Goal: Information Seeking & Learning: Understand process/instructions

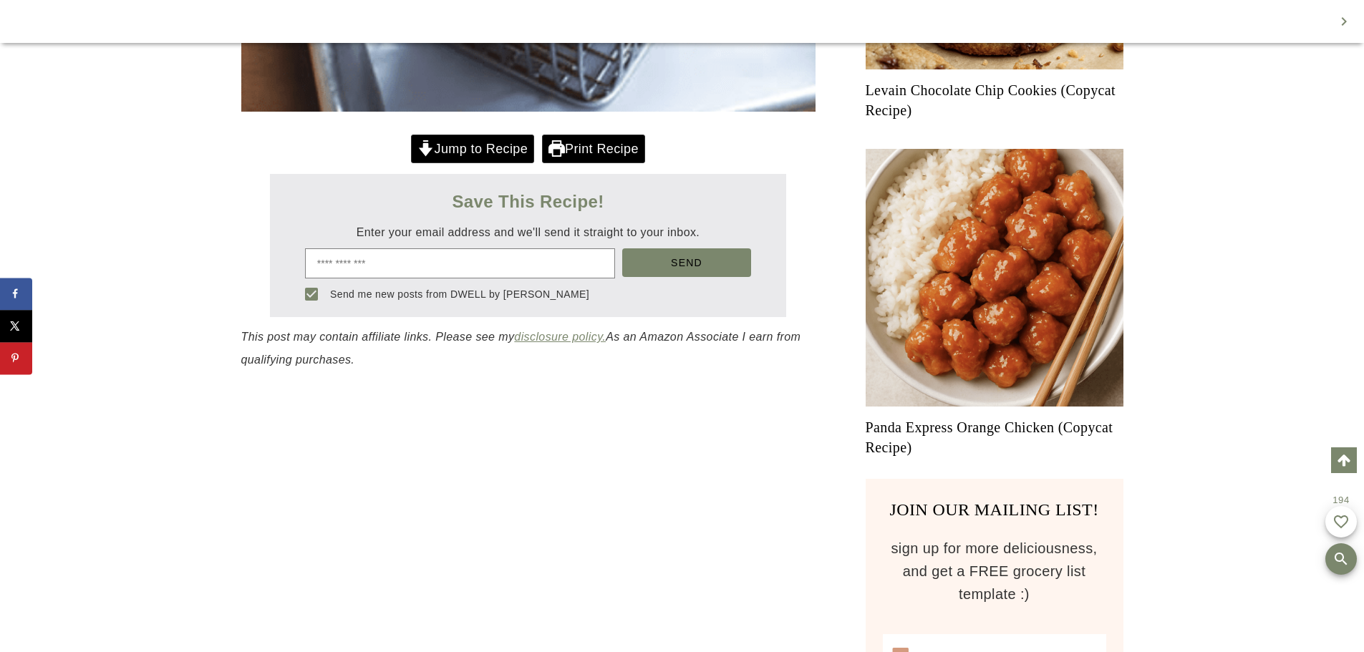
drag, startPoint x: 214, startPoint y: 470, endPoint x: 218, endPoint y: 493, distance: 23.3
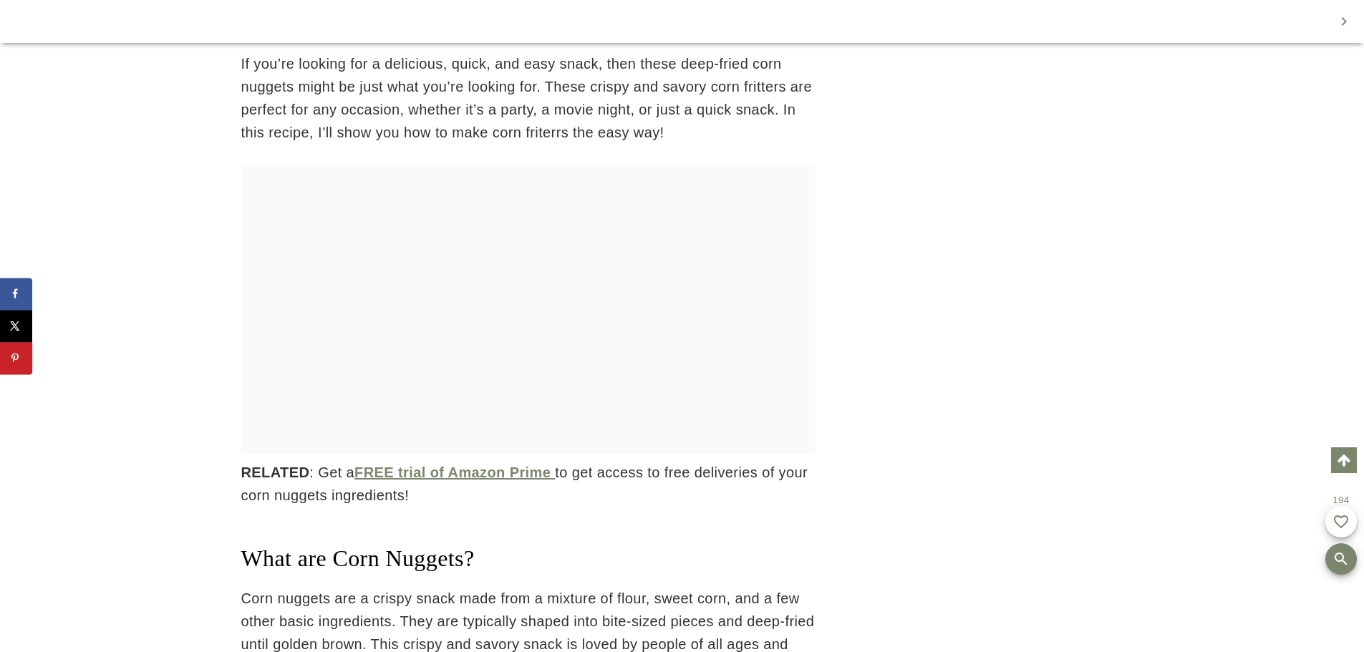
drag, startPoint x: 142, startPoint y: 311, endPoint x: 142, endPoint y: 337, distance: 25.8
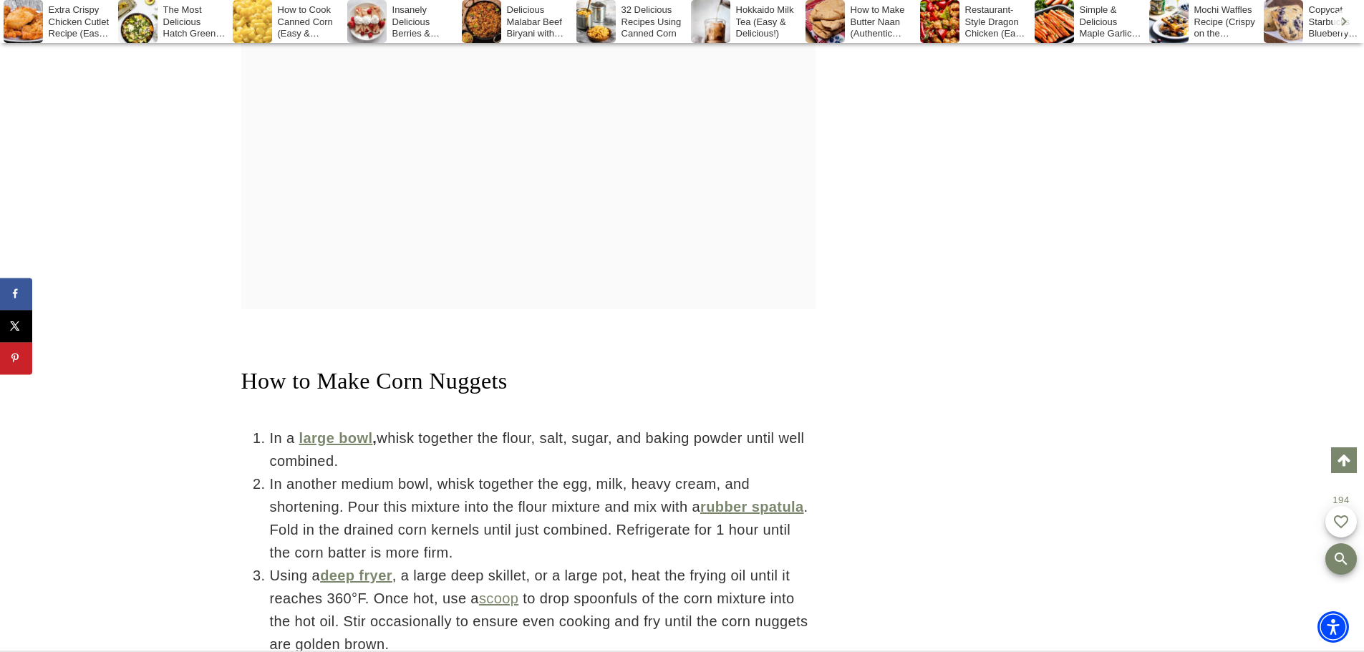
scroll to position [4848, 0]
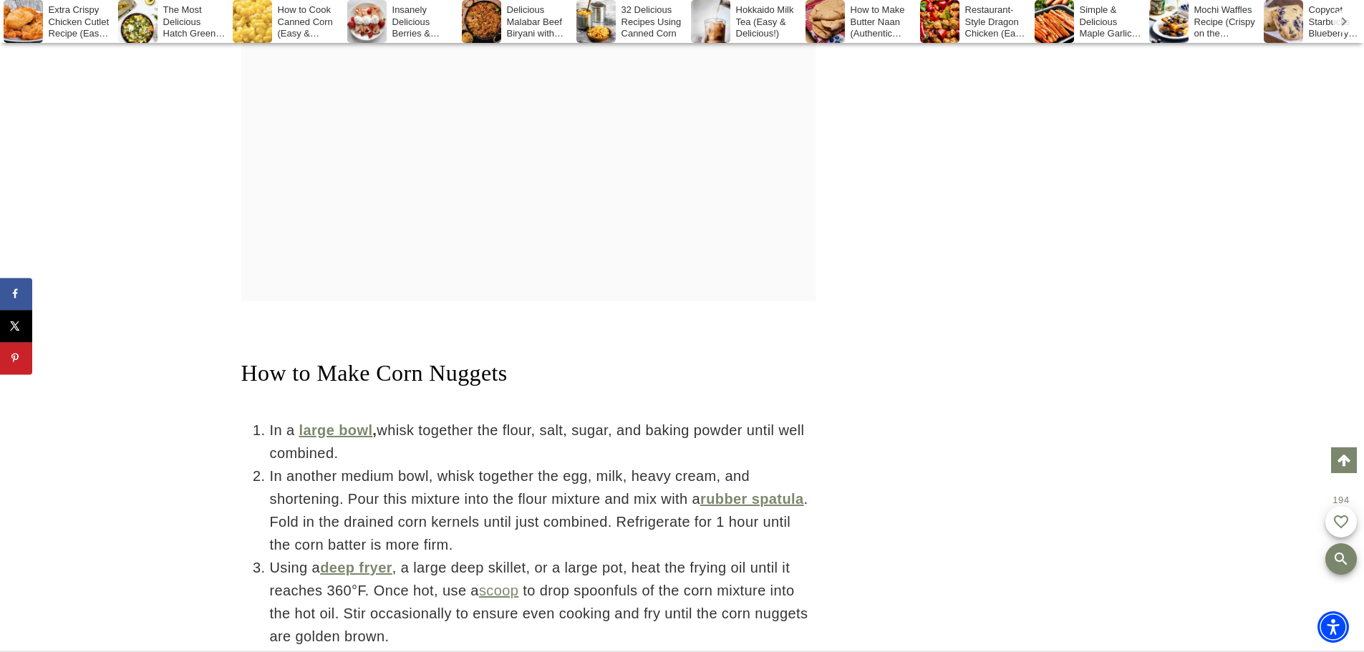
drag, startPoint x: 229, startPoint y: 203, endPoint x: 227, endPoint y: 230, distance: 26.6
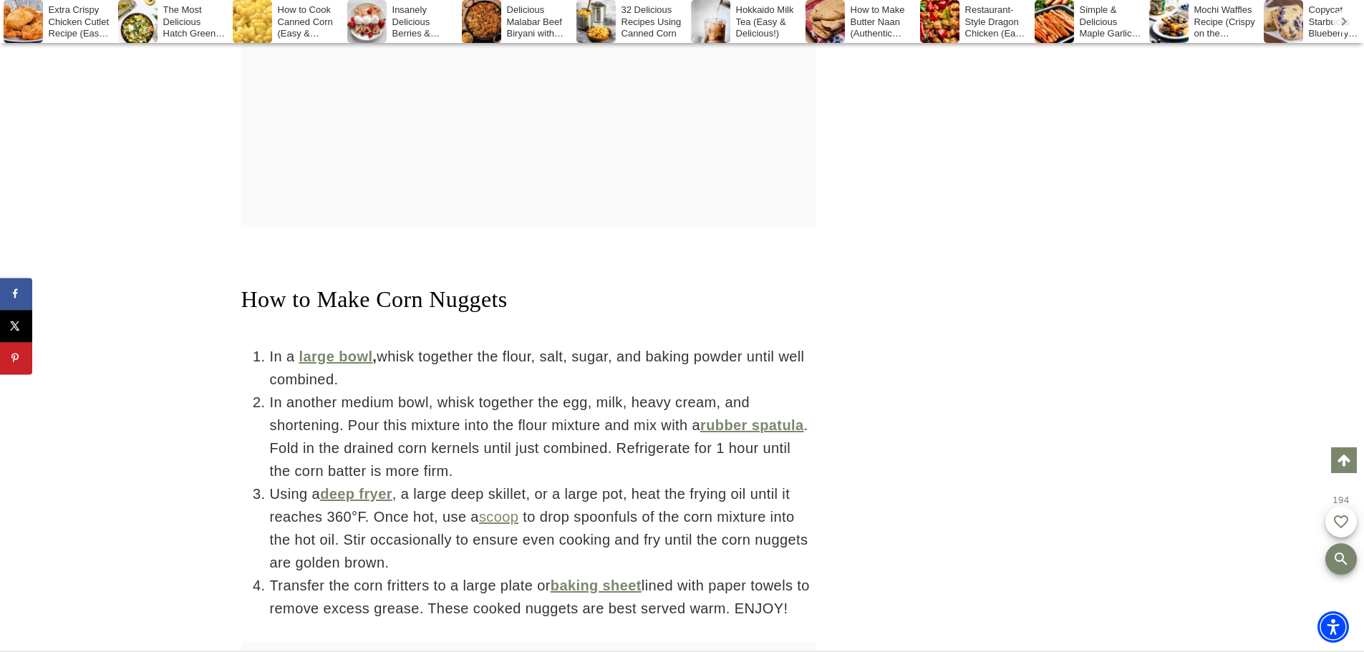
drag, startPoint x: 220, startPoint y: 194, endPoint x: 213, endPoint y: 221, distance: 27.3
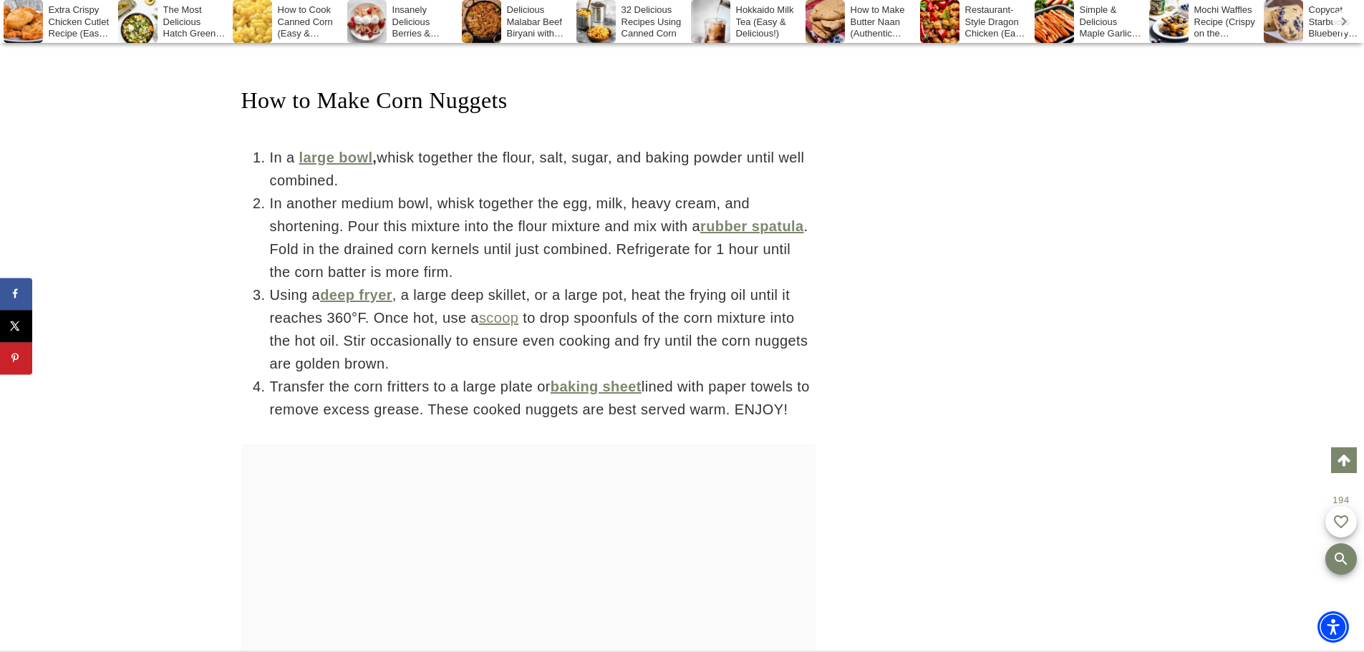
drag, startPoint x: 204, startPoint y: 204, endPoint x: 191, endPoint y: 272, distance: 69.2
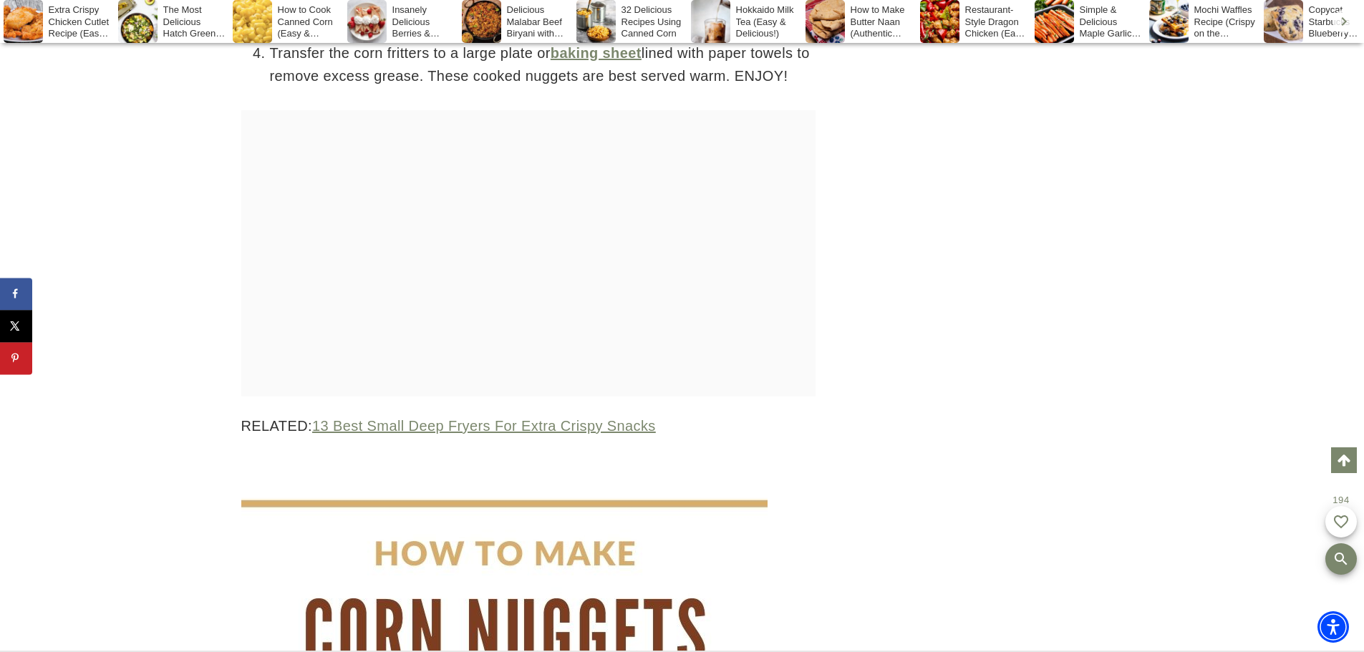
drag, startPoint x: 180, startPoint y: 235, endPoint x: 168, endPoint y: 327, distance: 93.1
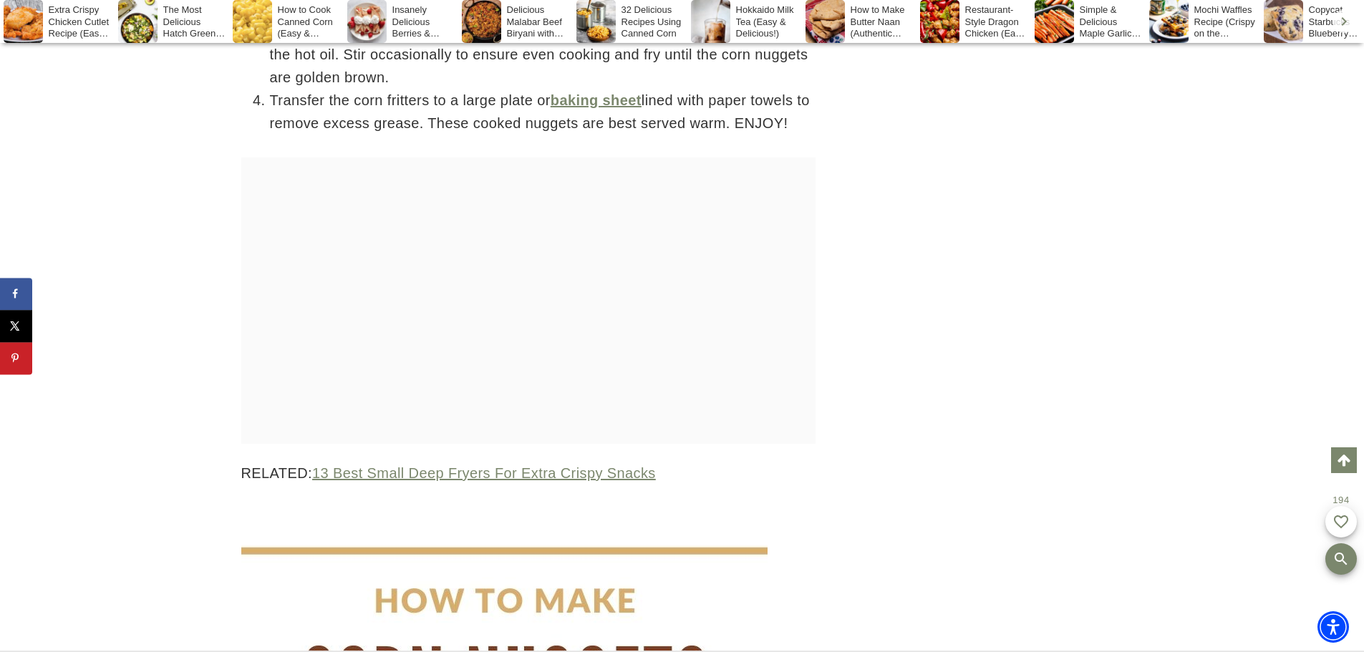
scroll to position [5763, 0]
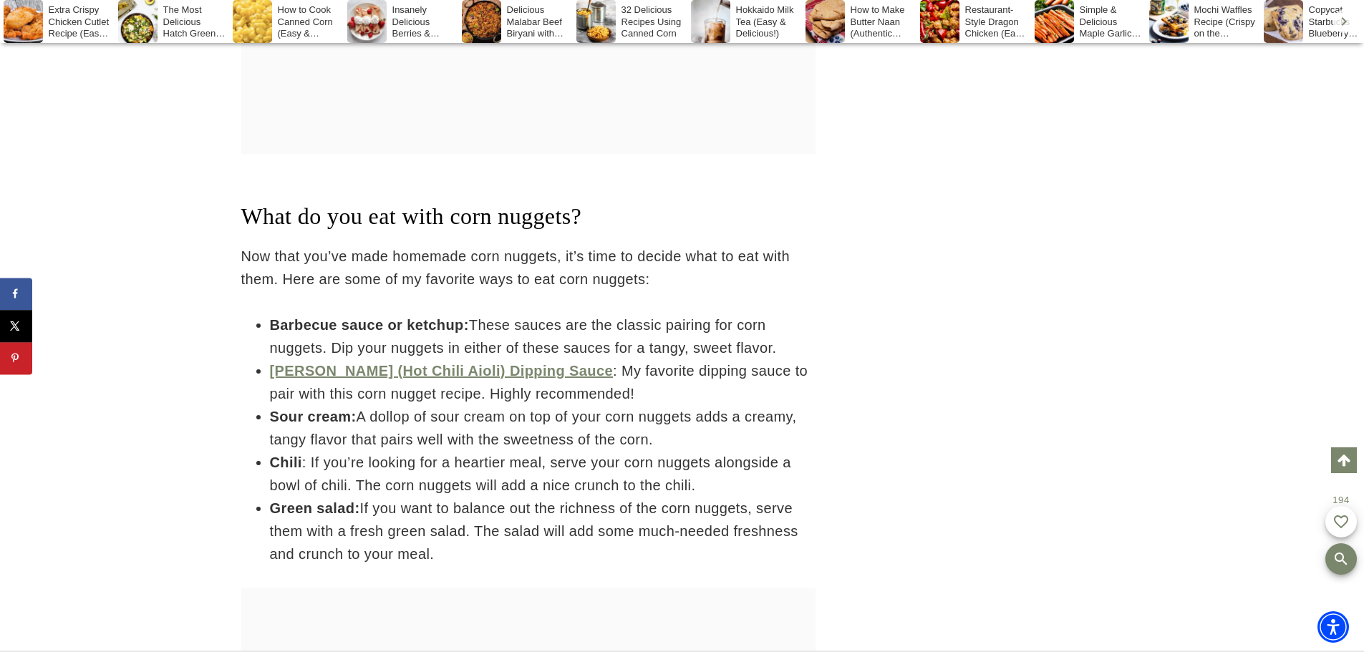
drag, startPoint x: 190, startPoint y: 331, endPoint x: 188, endPoint y: 364, distance: 33.8
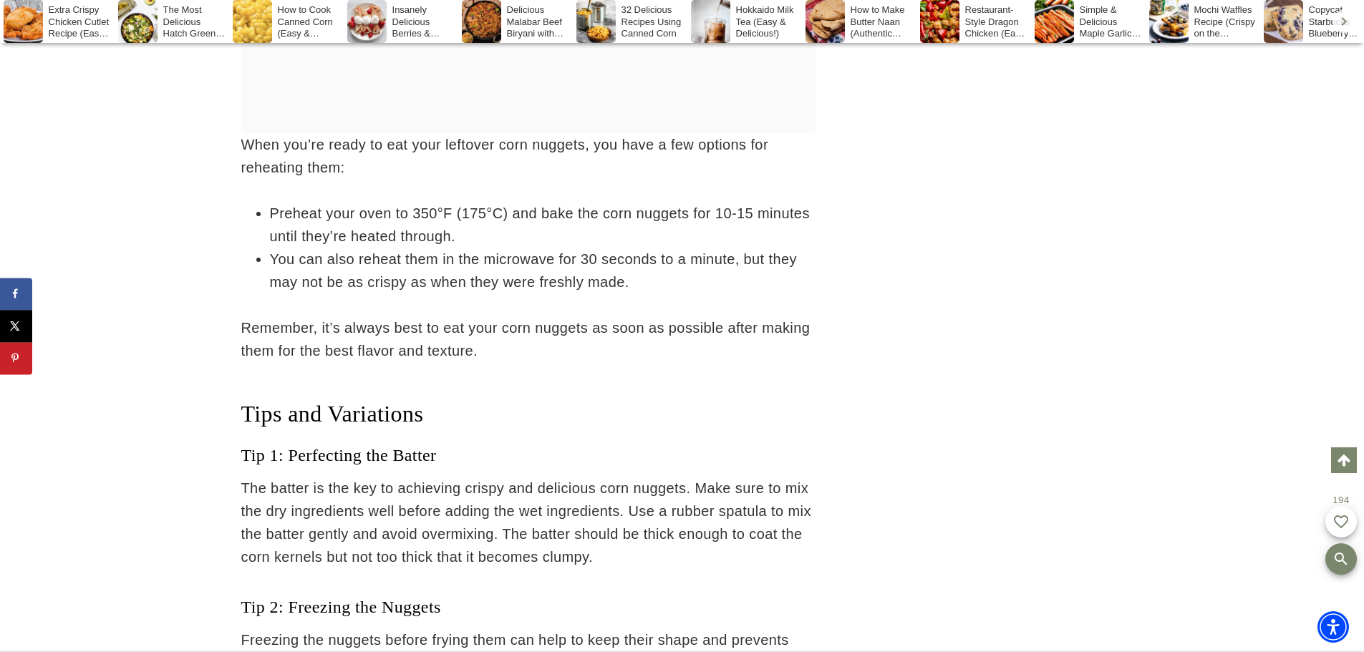
scroll to position [8311, 0]
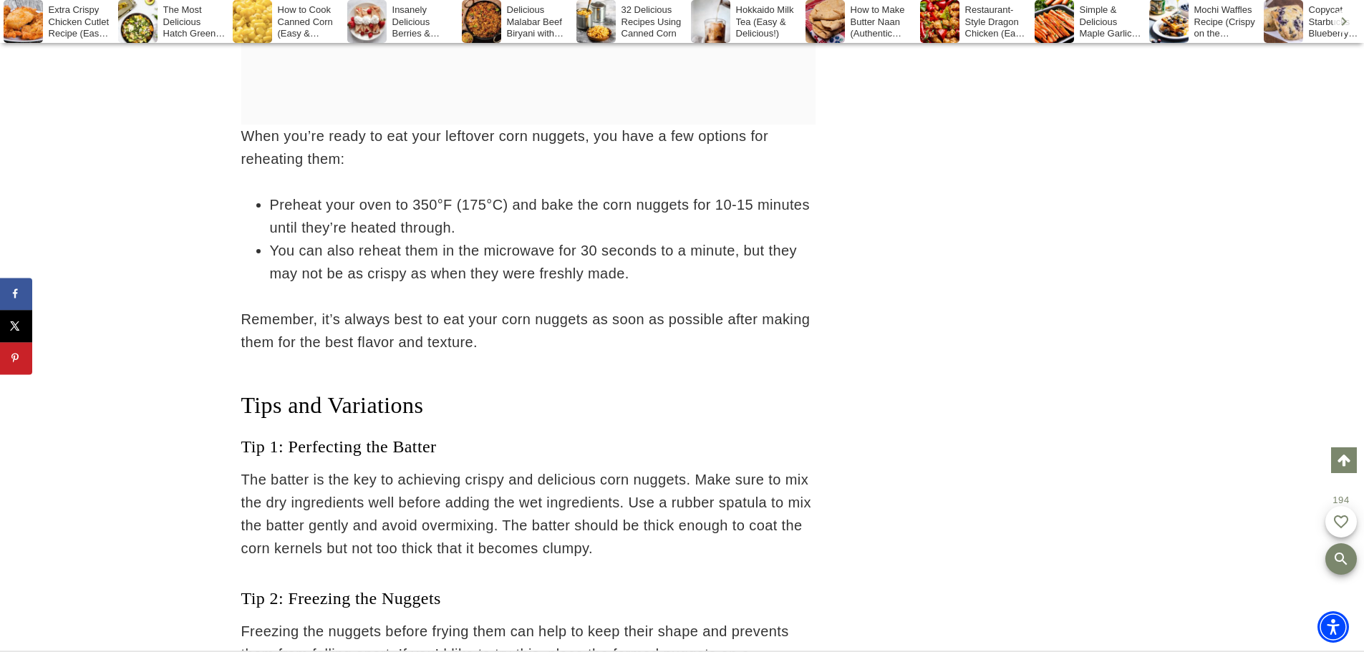
drag, startPoint x: 170, startPoint y: 336, endPoint x: 176, endPoint y: 352, distance: 17.4
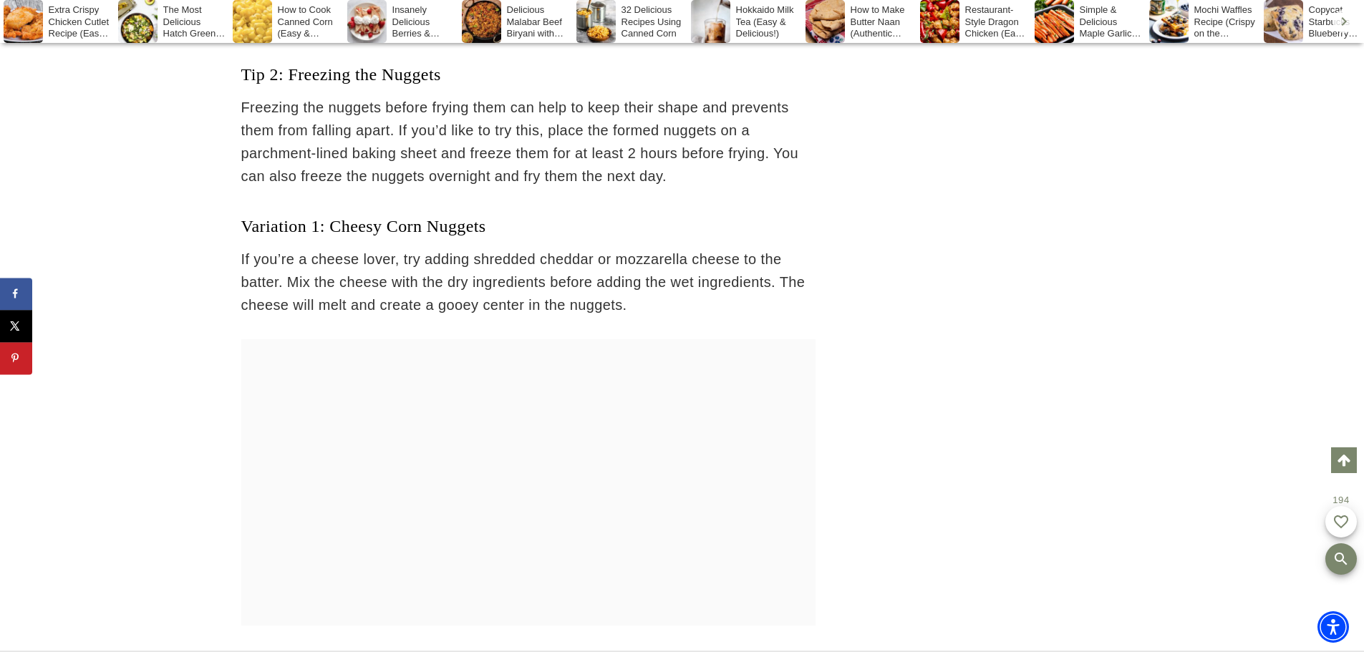
drag, startPoint x: 184, startPoint y: 281, endPoint x: 191, endPoint y: 367, distance: 86.2
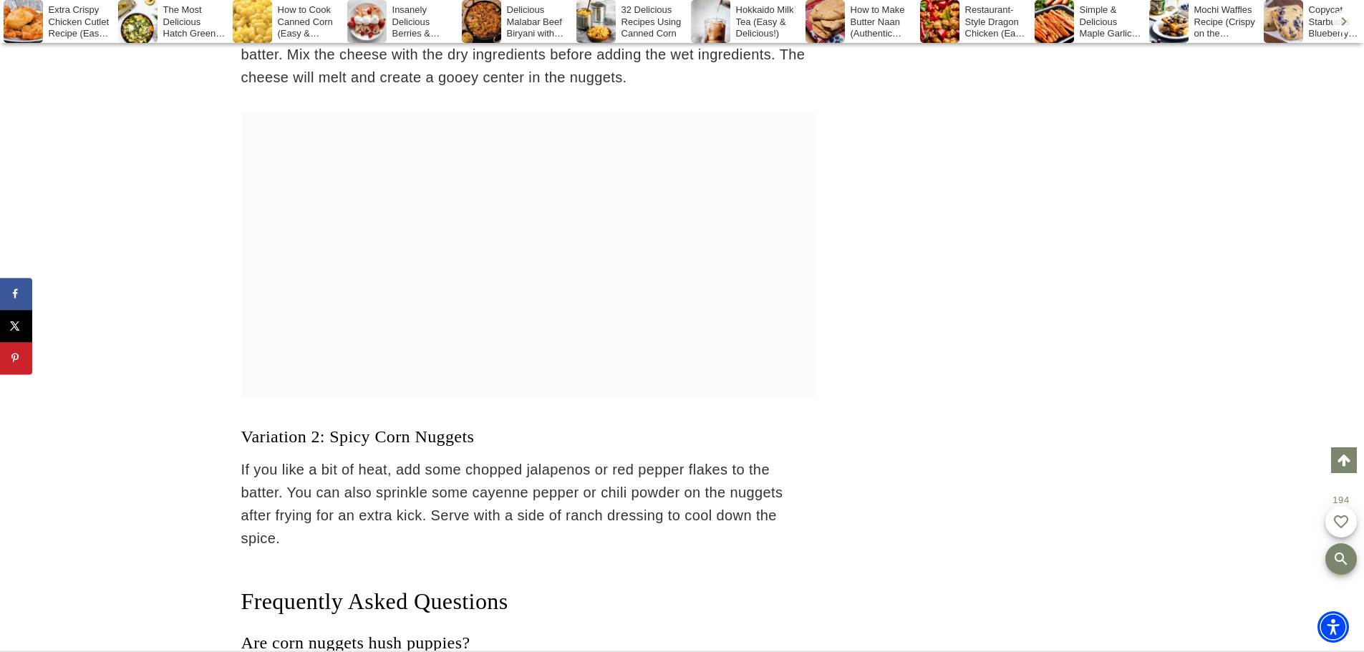
drag, startPoint x: 183, startPoint y: 286, endPoint x: 180, endPoint y: 354, distance: 68.1
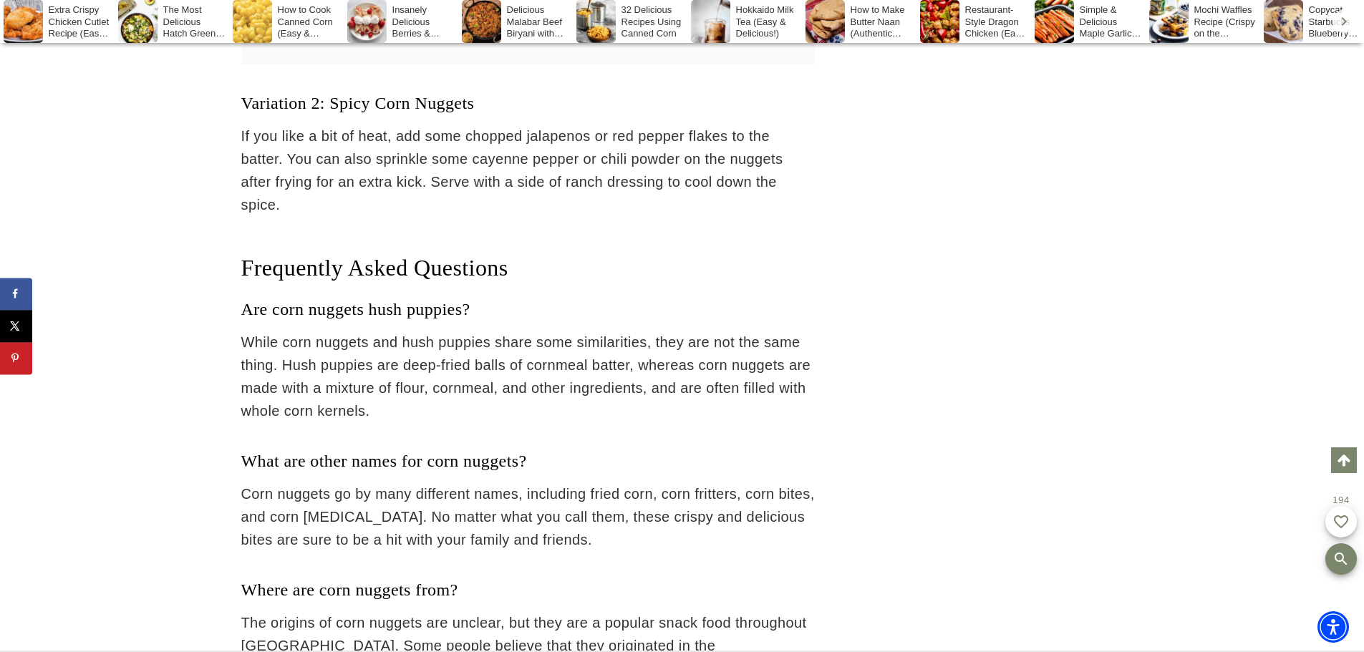
drag, startPoint x: 185, startPoint y: 304, endPoint x: 206, endPoint y: 347, distance: 47.4
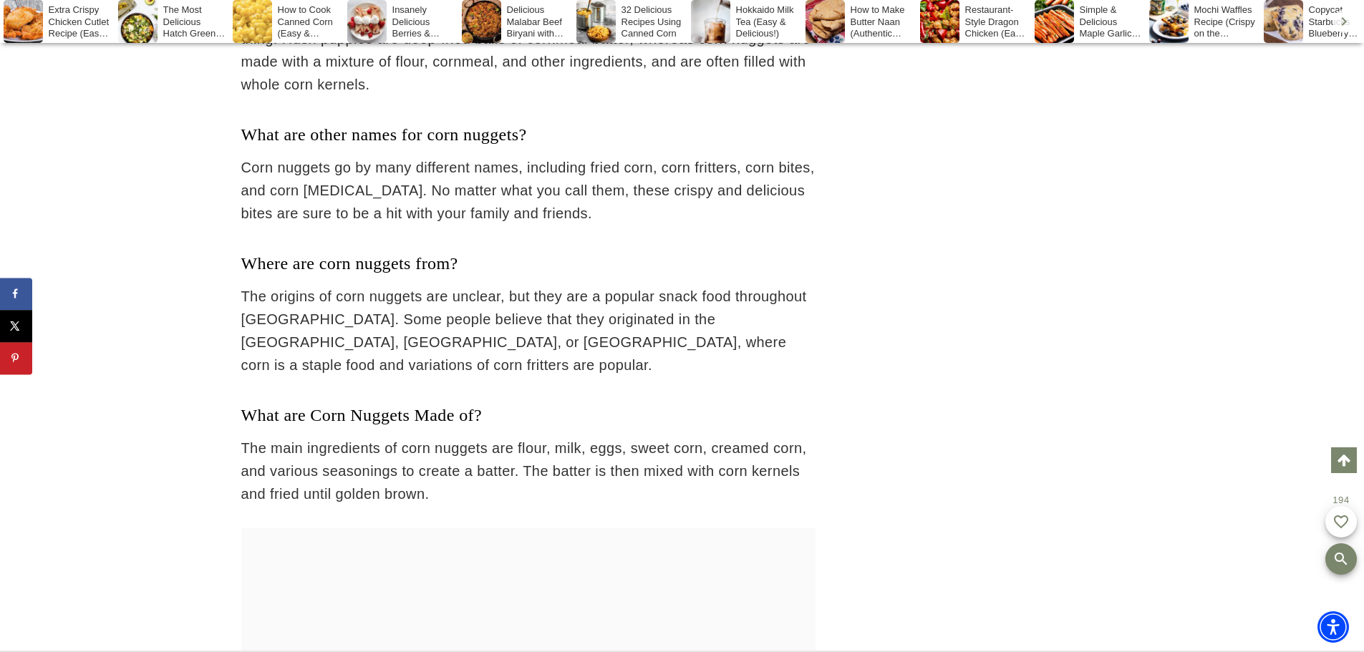
drag, startPoint x: 216, startPoint y: 330, endPoint x: 197, endPoint y: 449, distance: 120.3
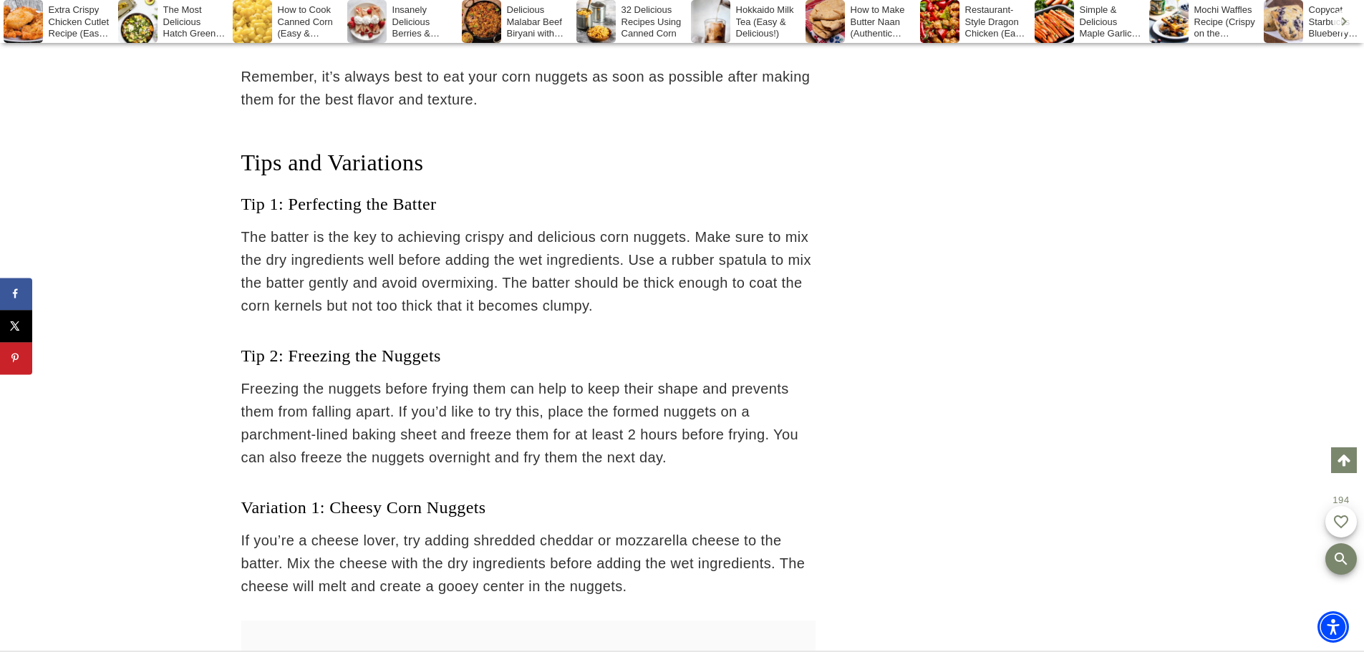
scroll to position [4316, 0]
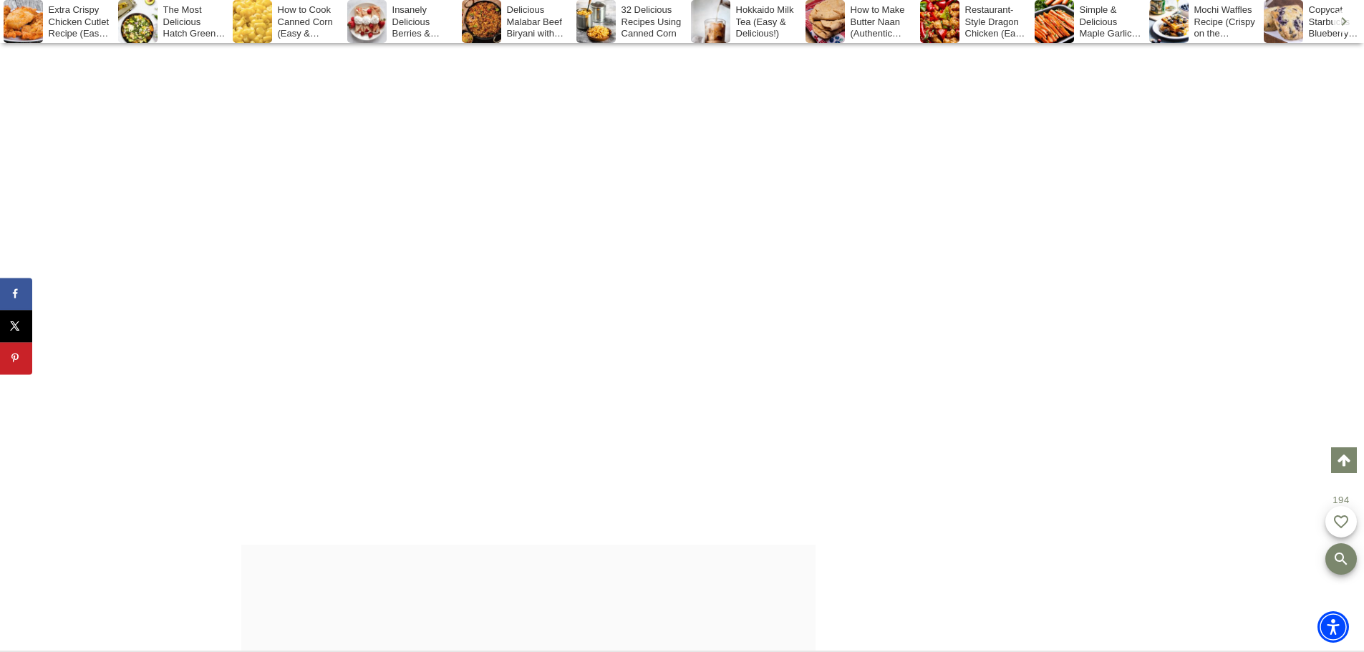
drag, startPoint x: 174, startPoint y: 441, endPoint x: 178, endPoint y: 37, distance: 403.9
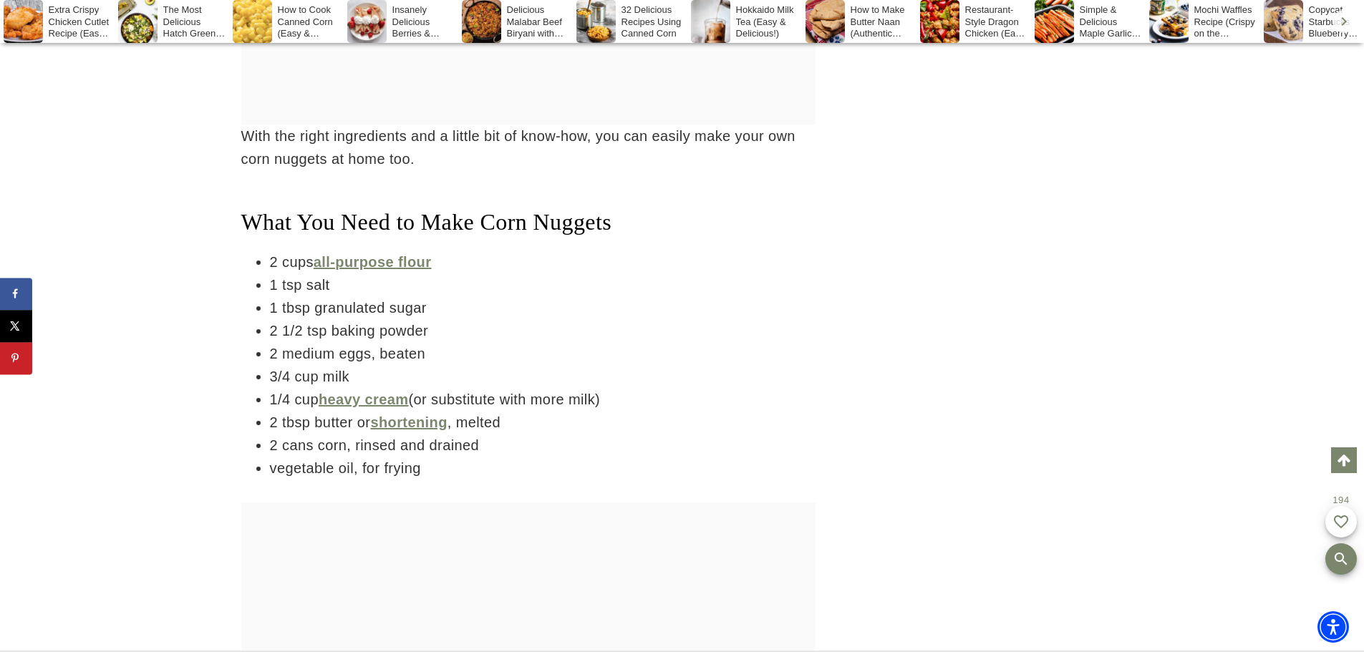
scroll to position [3643, 0]
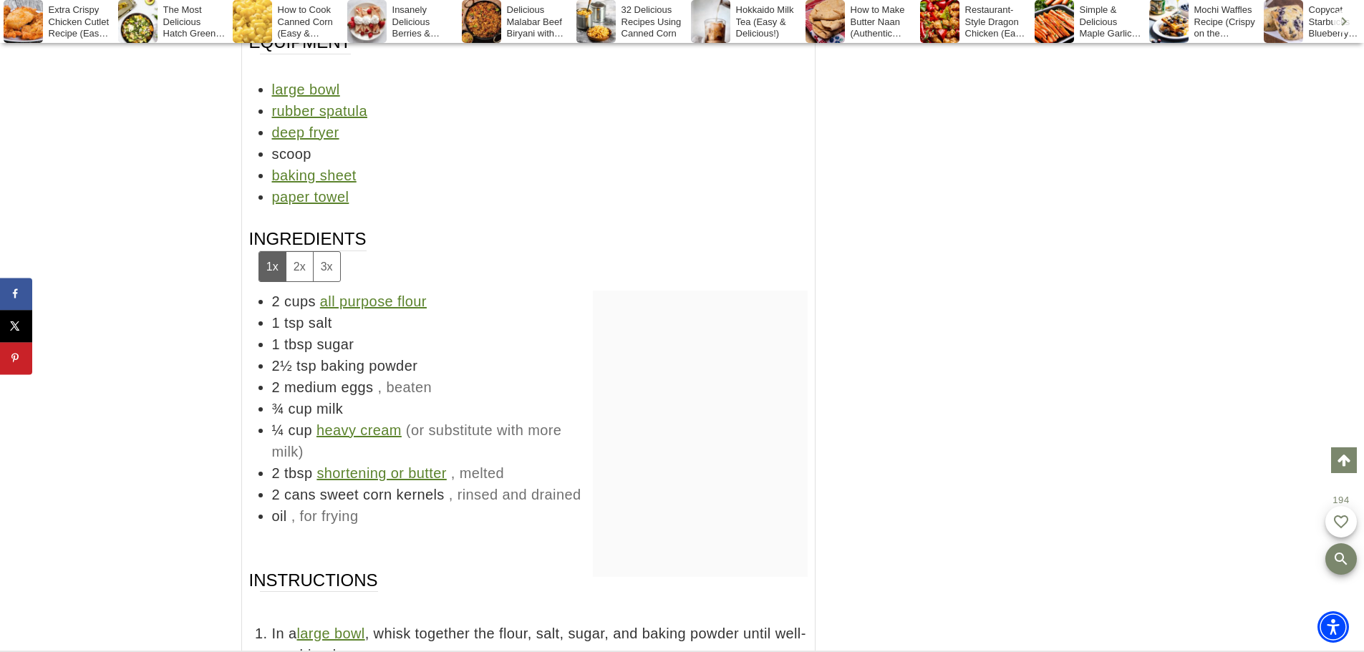
drag, startPoint x: 128, startPoint y: 327, endPoint x: 145, endPoint y: 476, distance: 150.6
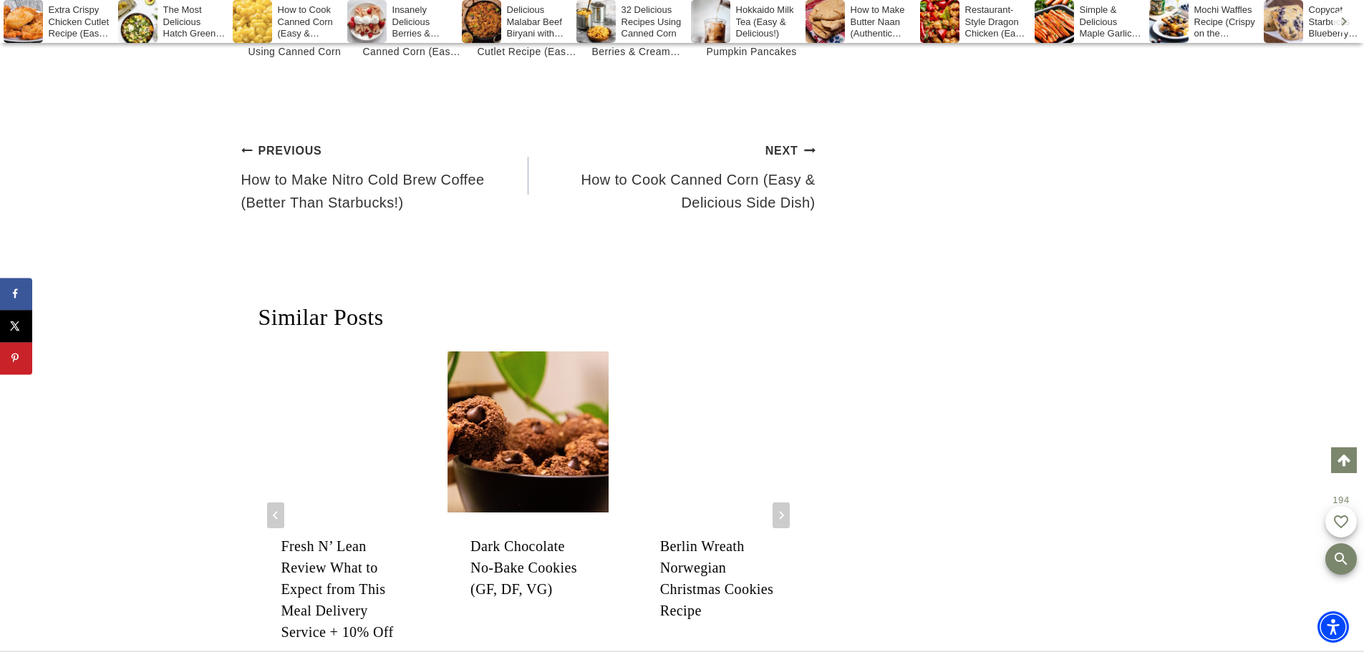
scroll to position [14263, 0]
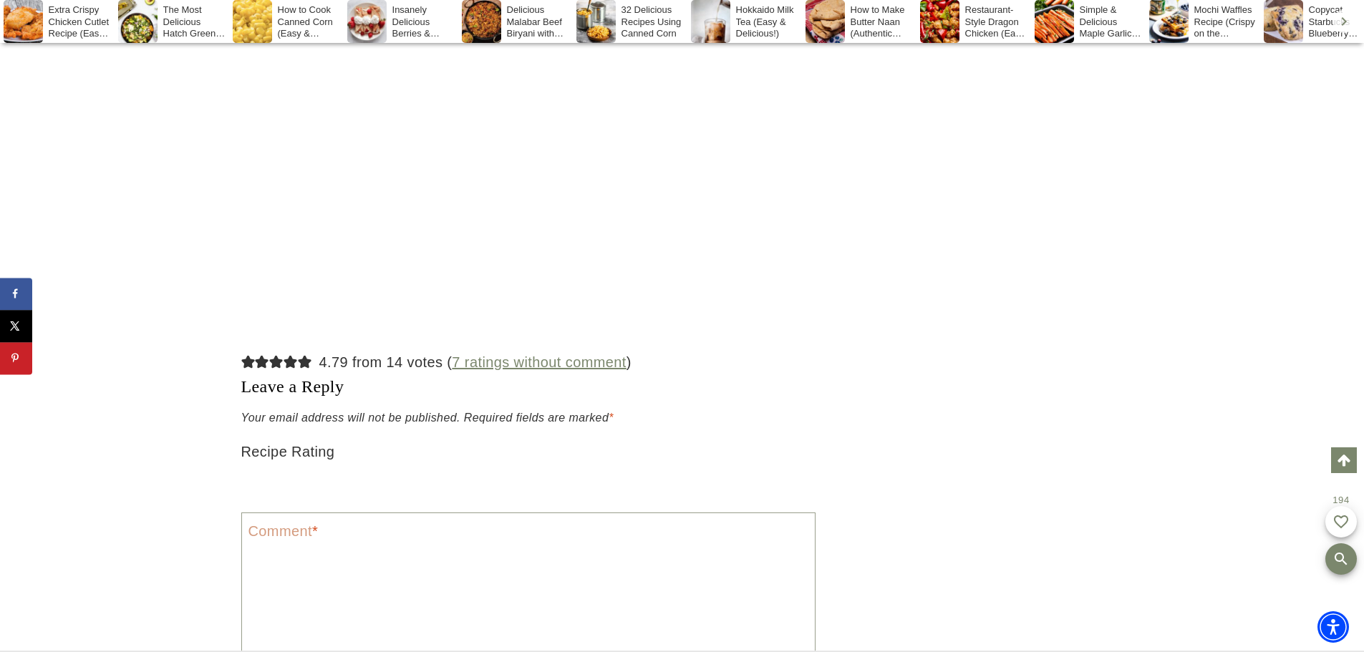
drag, startPoint x: 110, startPoint y: 266, endPoint x: 100, endPoint y: 372, distance: 106.4
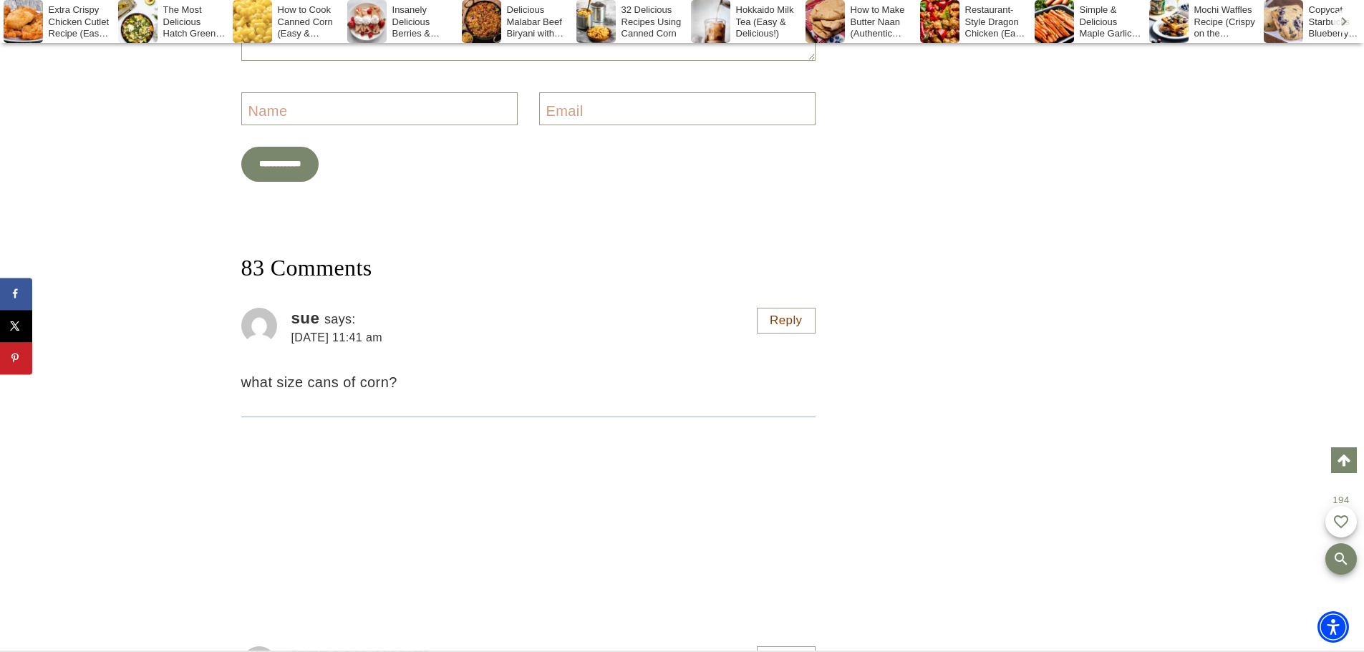
drag, startPoint x: 167, startPoint y: 330, endPoint x: 169, endPoint y: 410, distance: 79.5
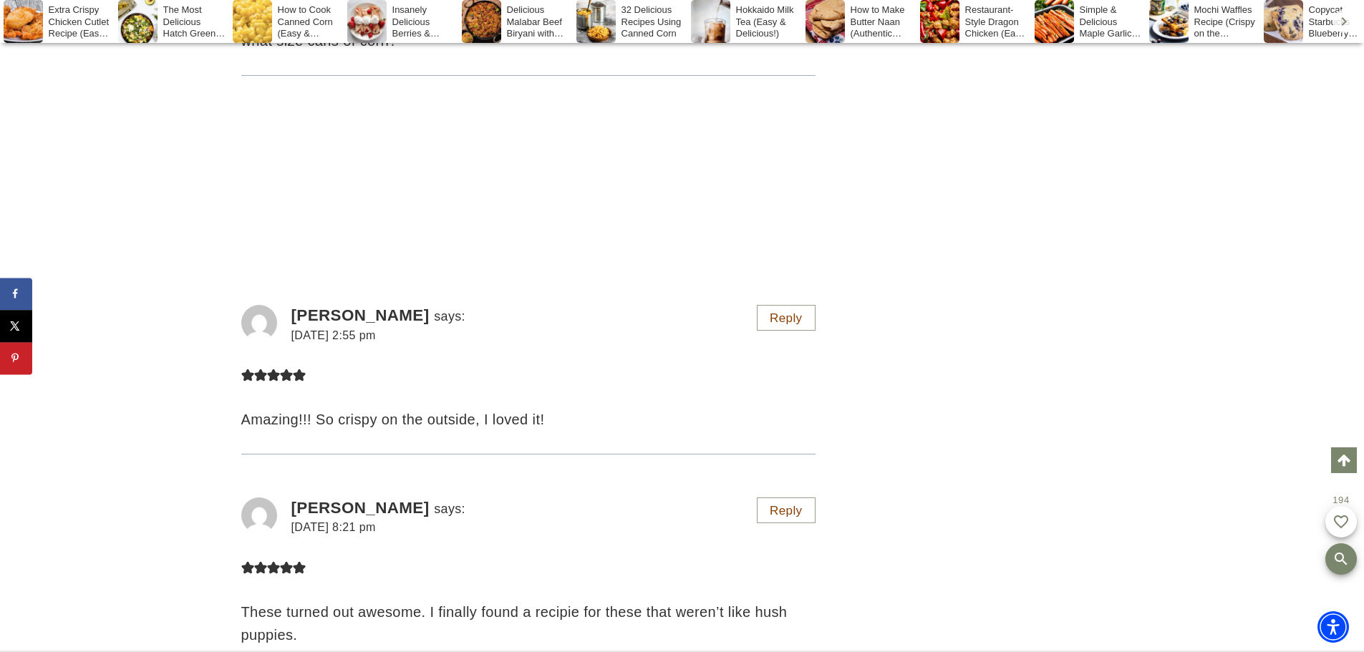
drag, startPoint x: 146, startPoint y: 172, endPoint x: 145, endPoint y: 158, distance: 13.7
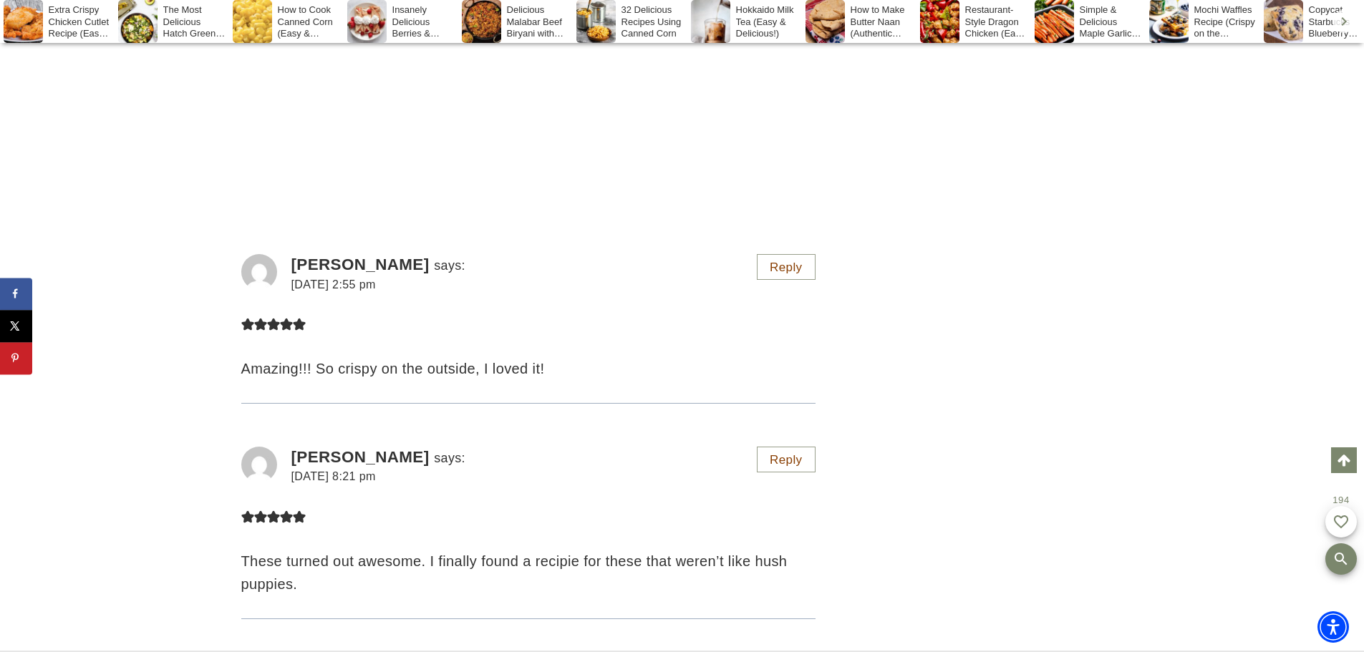
scroll to position [15761, 0]
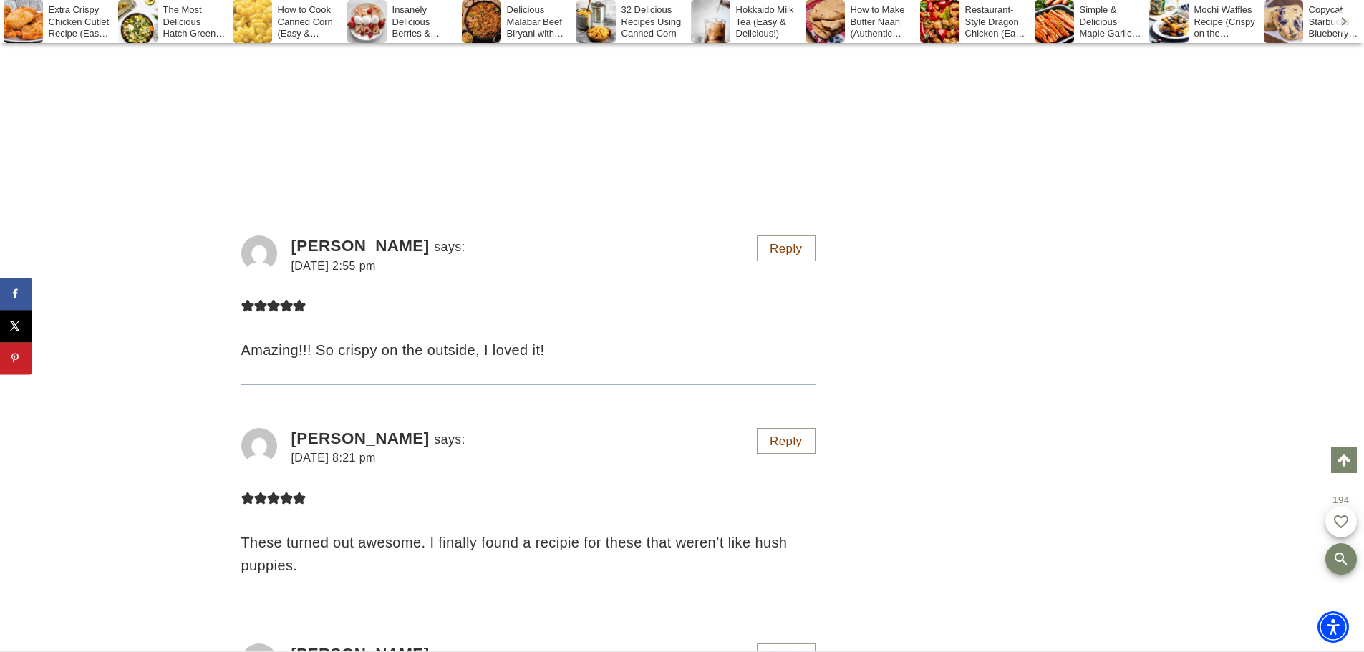
drag, startPoint x: 964, startPoint y: 279, endPoint x: 955, endPoint y: 314, distance: 37.0
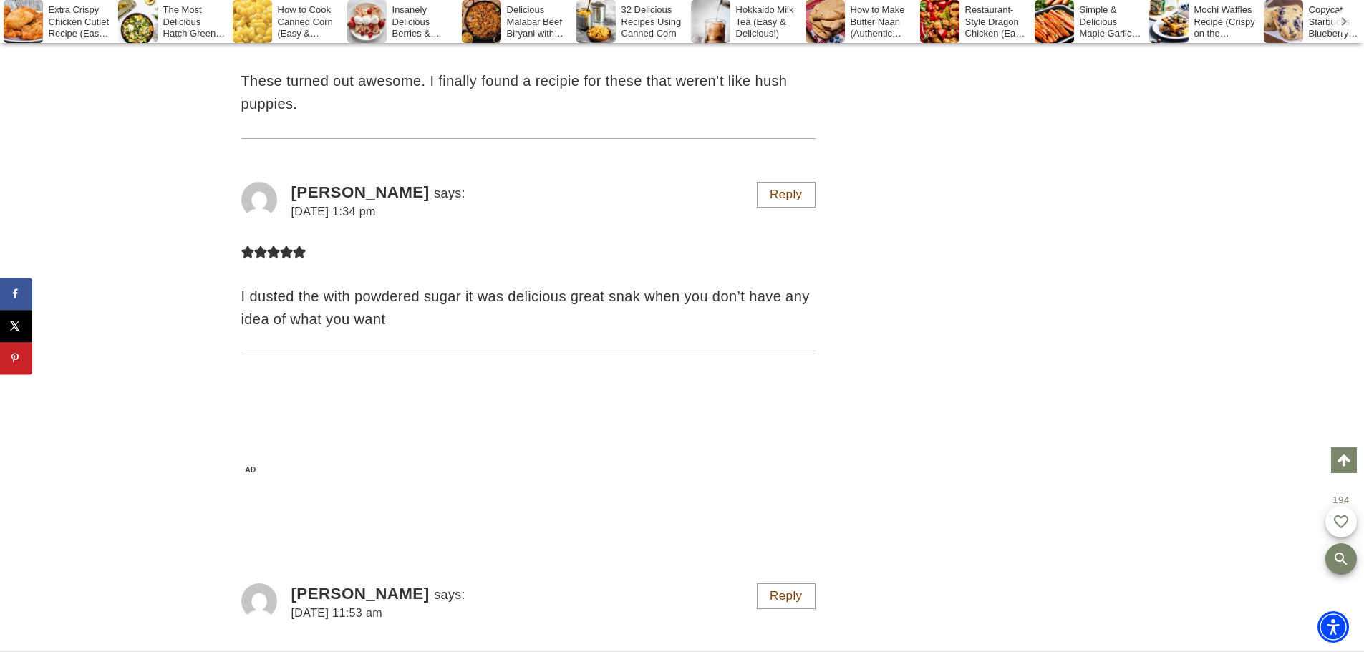
drag, startPoint x: 195, startPoint y: 260, endPoint x: 195, endPoint y: 317, distance: 57.3
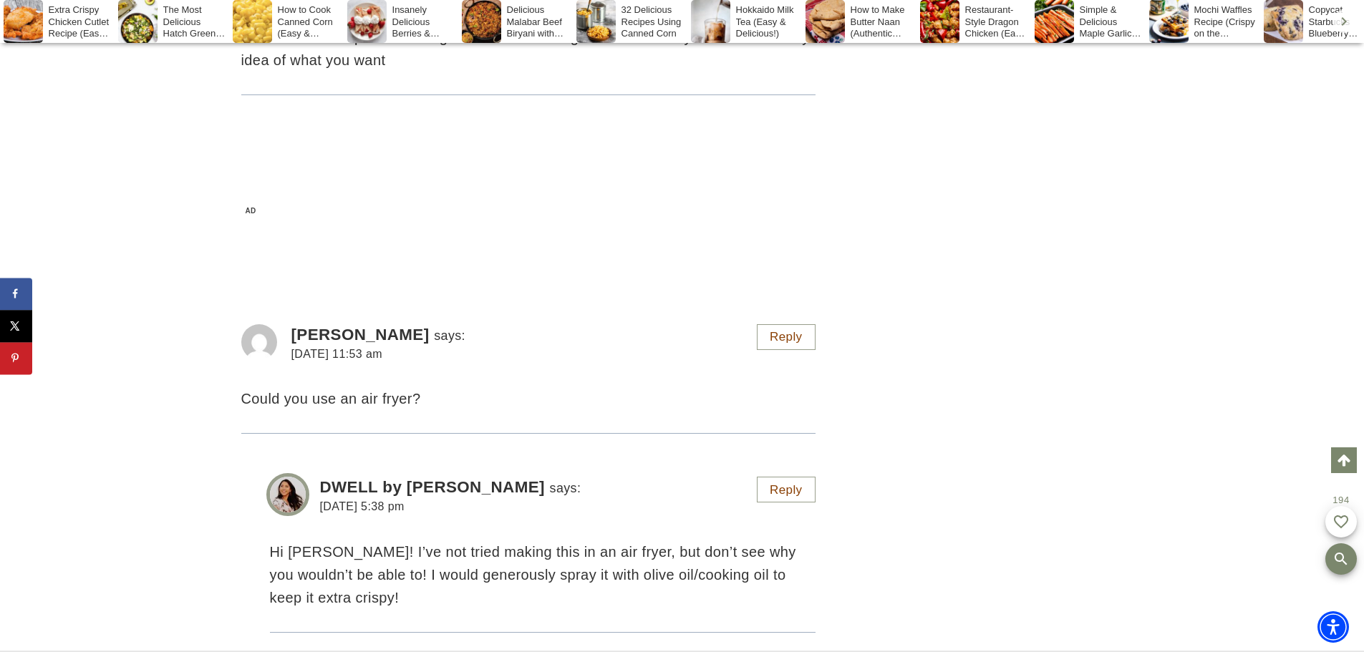
drag, startPoint x: 195, startPoint y: 514, endPoint x: 167, endPoint y: 627, distance: 116.0
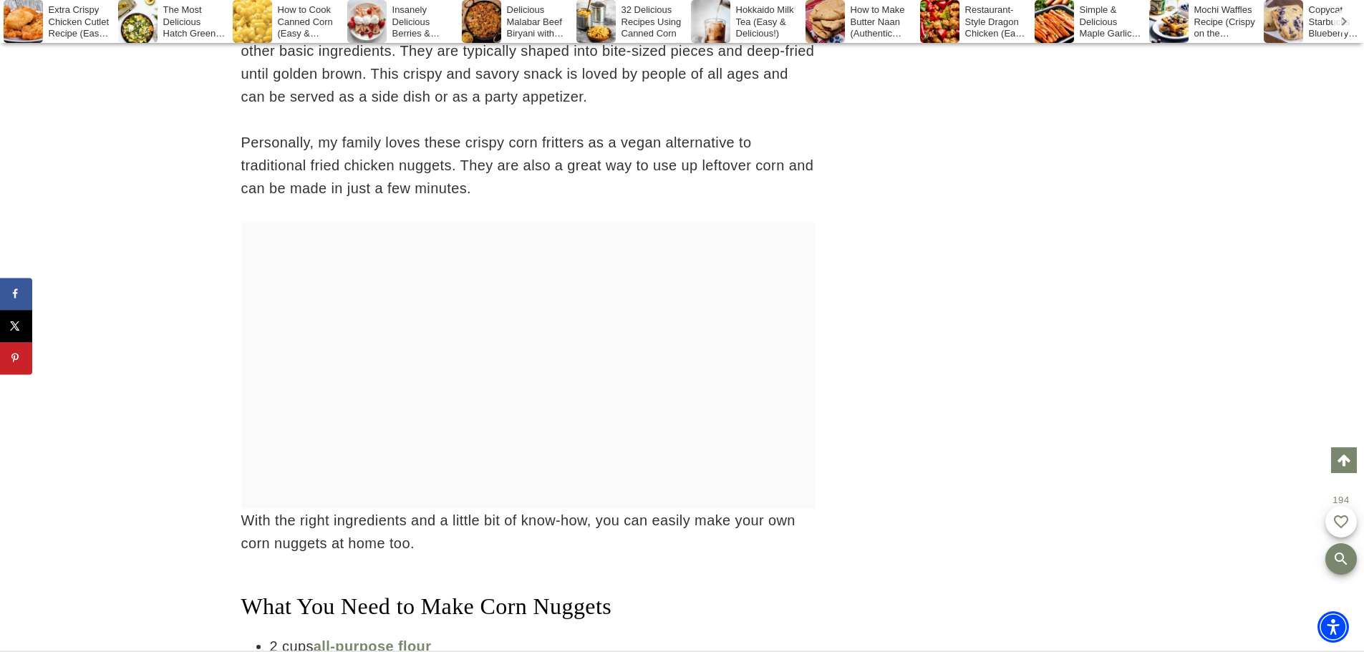
drag, startPoint x: 116, startPoint y: 334, endPoint x: 90, endPoint y: 159, distance: 177.4
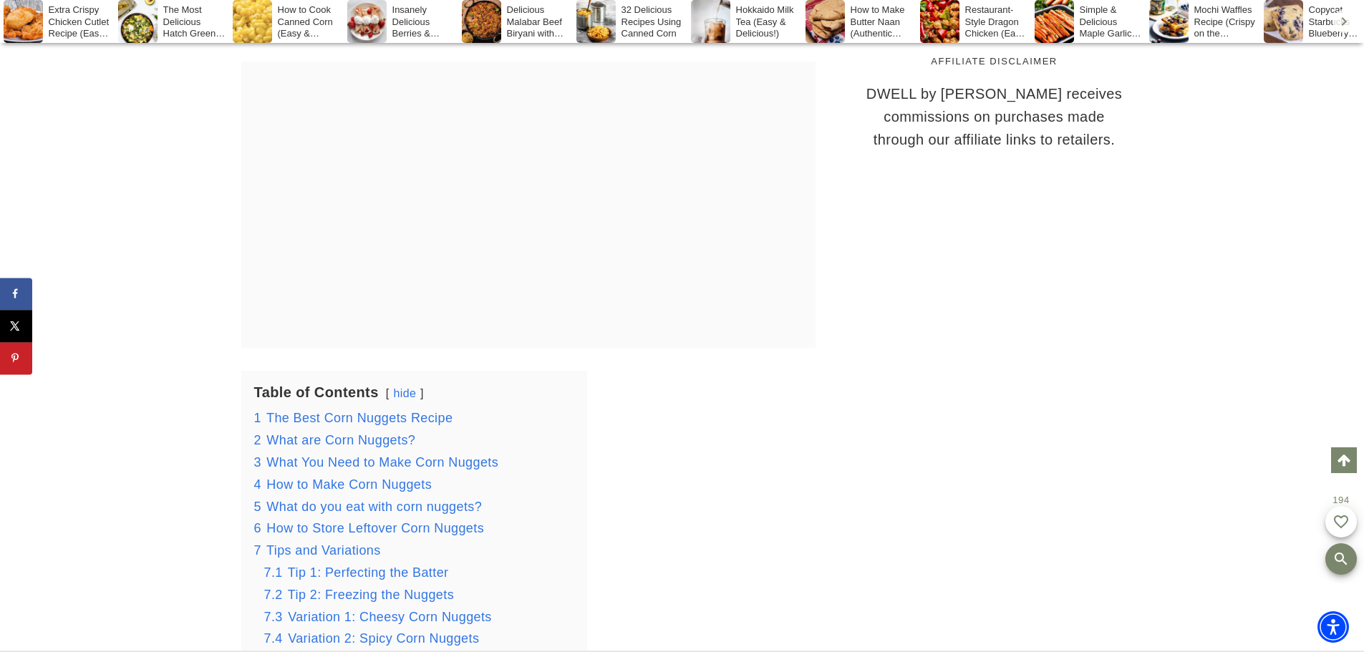
drag, startPoint x: 153, startPoint y: 271, endPoint x: 144, endPoint y: 149, distance: 122.1
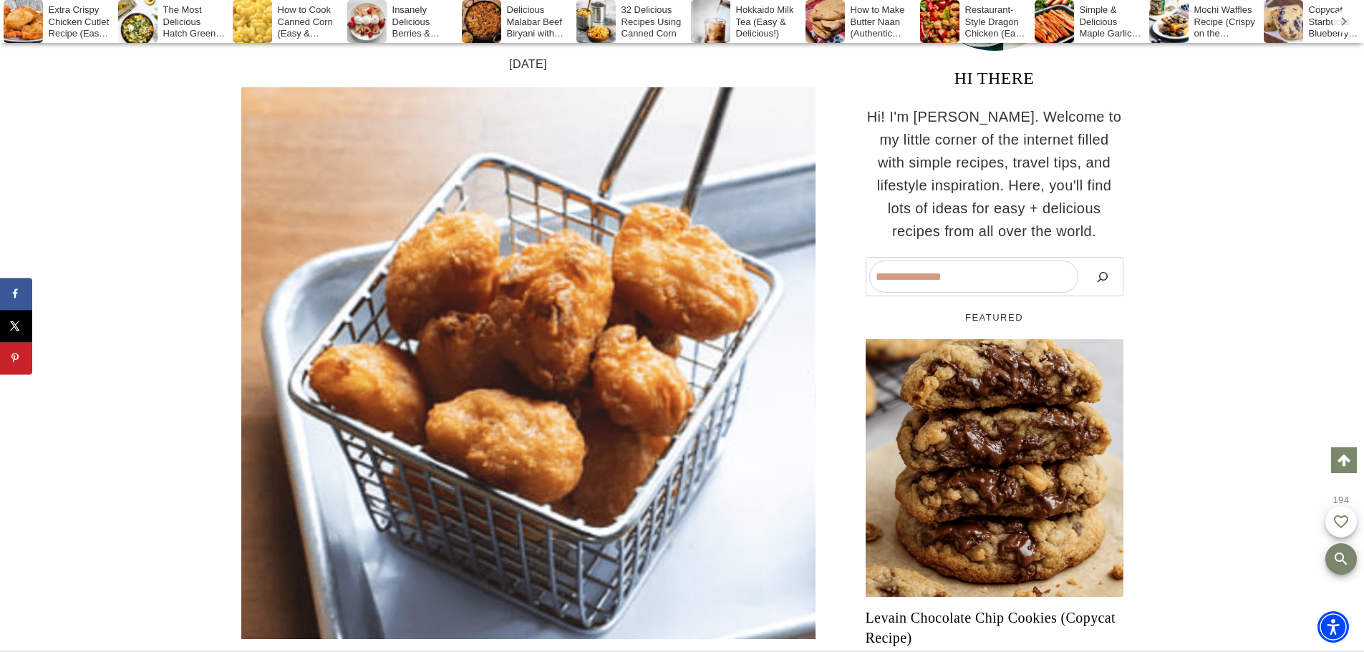
scroll to position [0, 0]
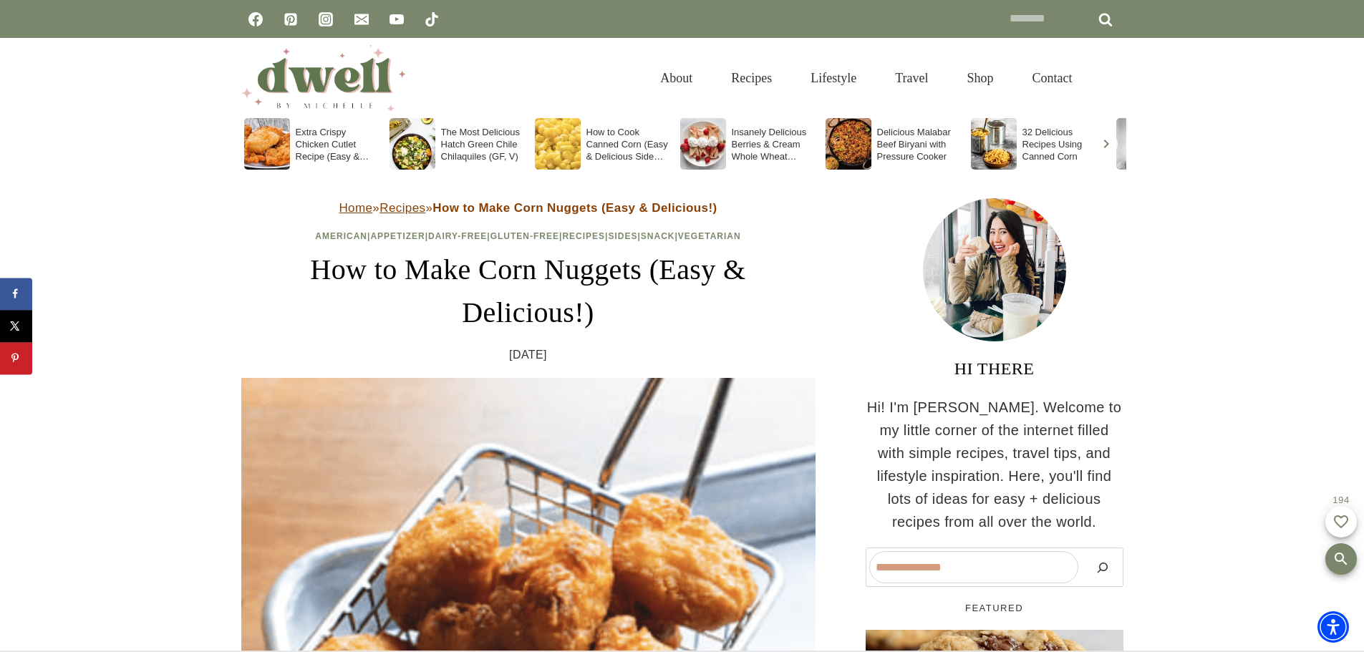
drag, startPoint x: 107, startPoint y: 289, endPoint x: 89, endPoint y: 242, distance: 49.9
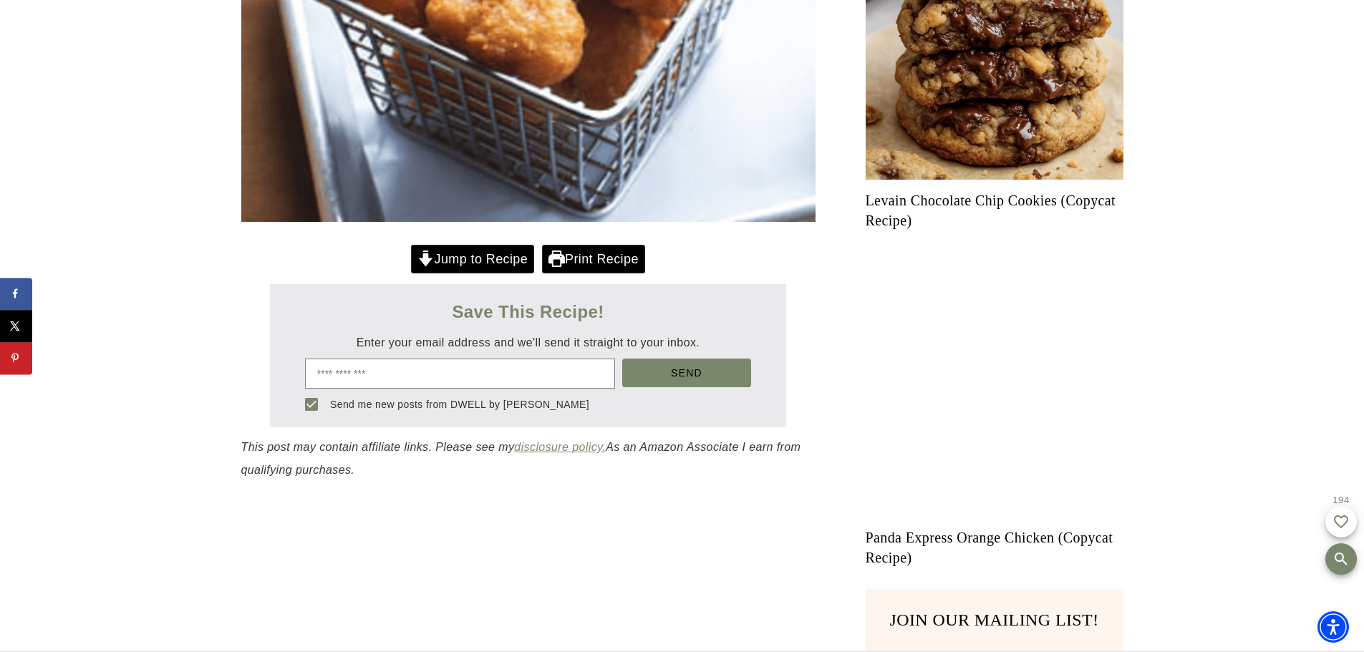
drag, startPoint x: 102, startPoint y: 301, endPoint x: 110, endPoint y: 483, distance: 182.8
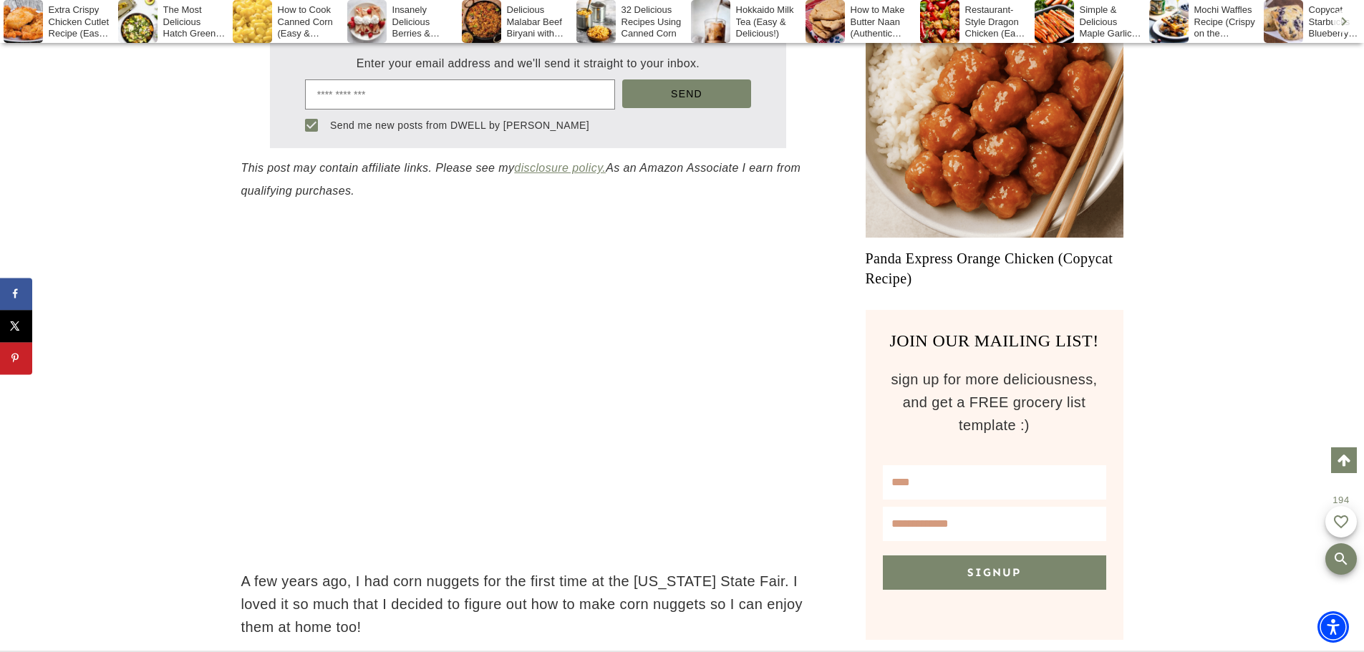
drag, startPoint x: 97, startPoint y: 357, endPoint x: 115, endPoint y: 367, distance: 21.1
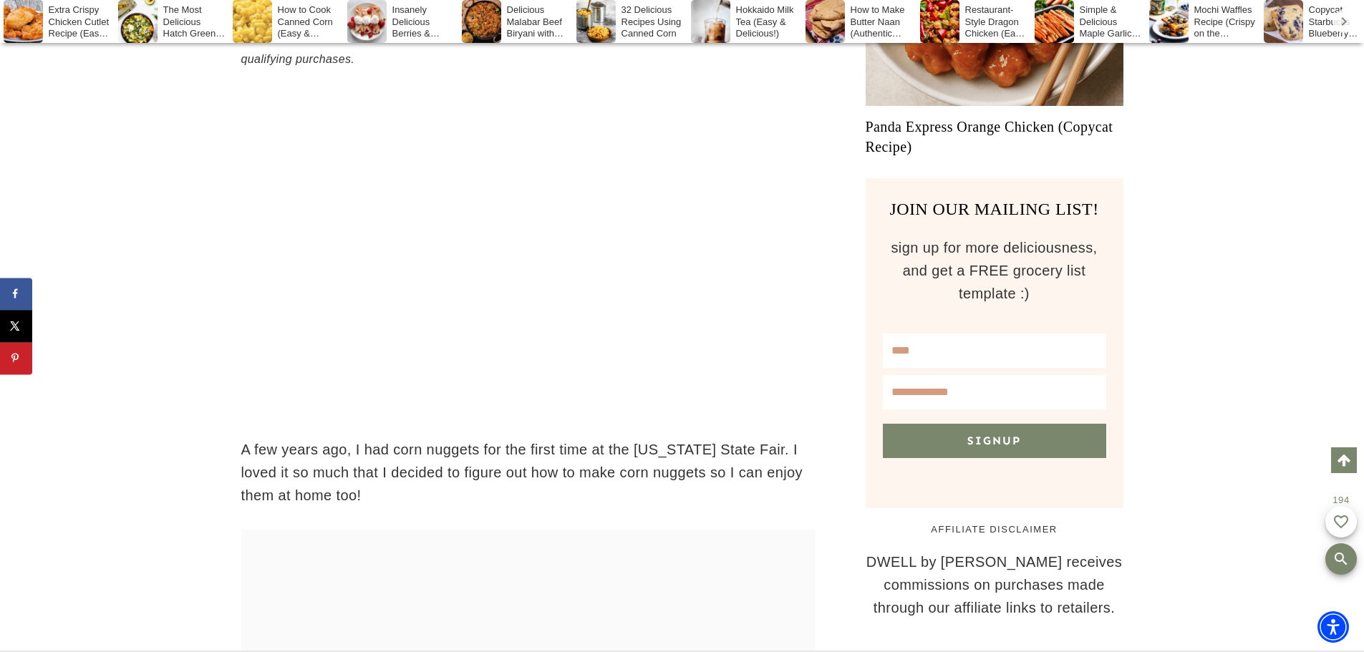
drag, startPoint x: 154, startPoint y: 493, endPoint x: 155, endPoint y: 566, distance: 72.3
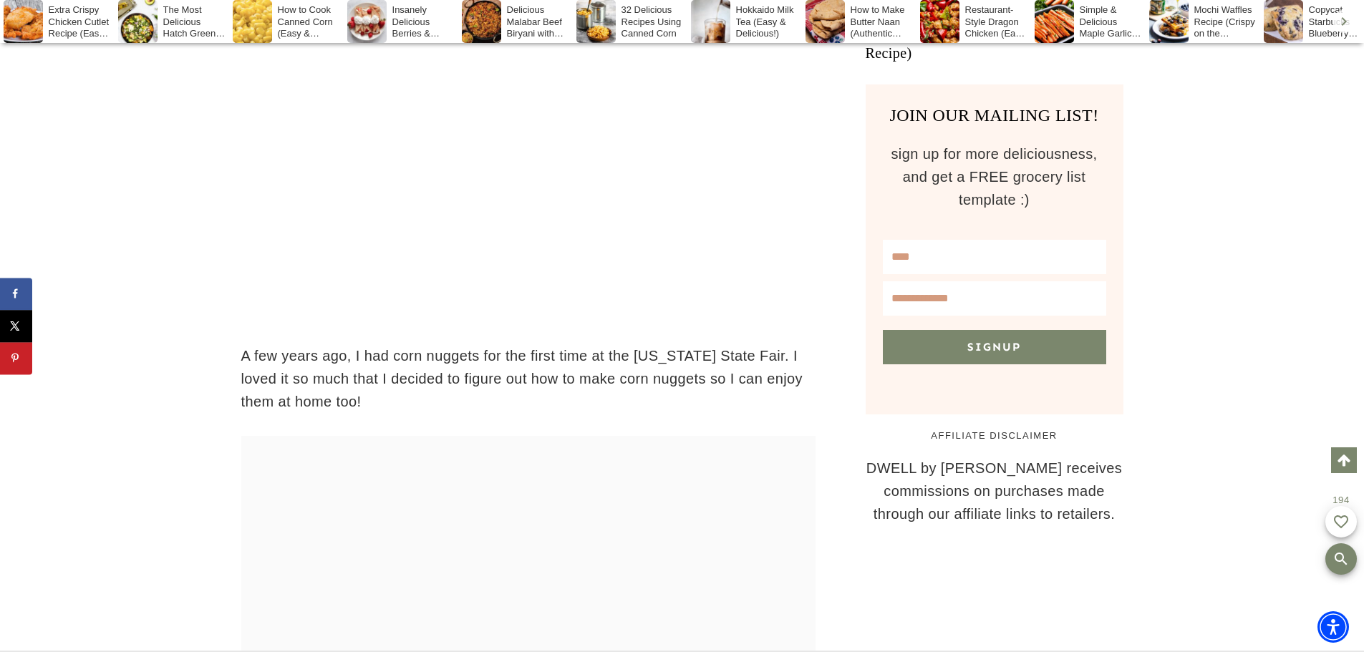
drag, startPoint x: 133, startPoint y: 363, endPoint x: 127, endPoint y: 486, distance: 123.3
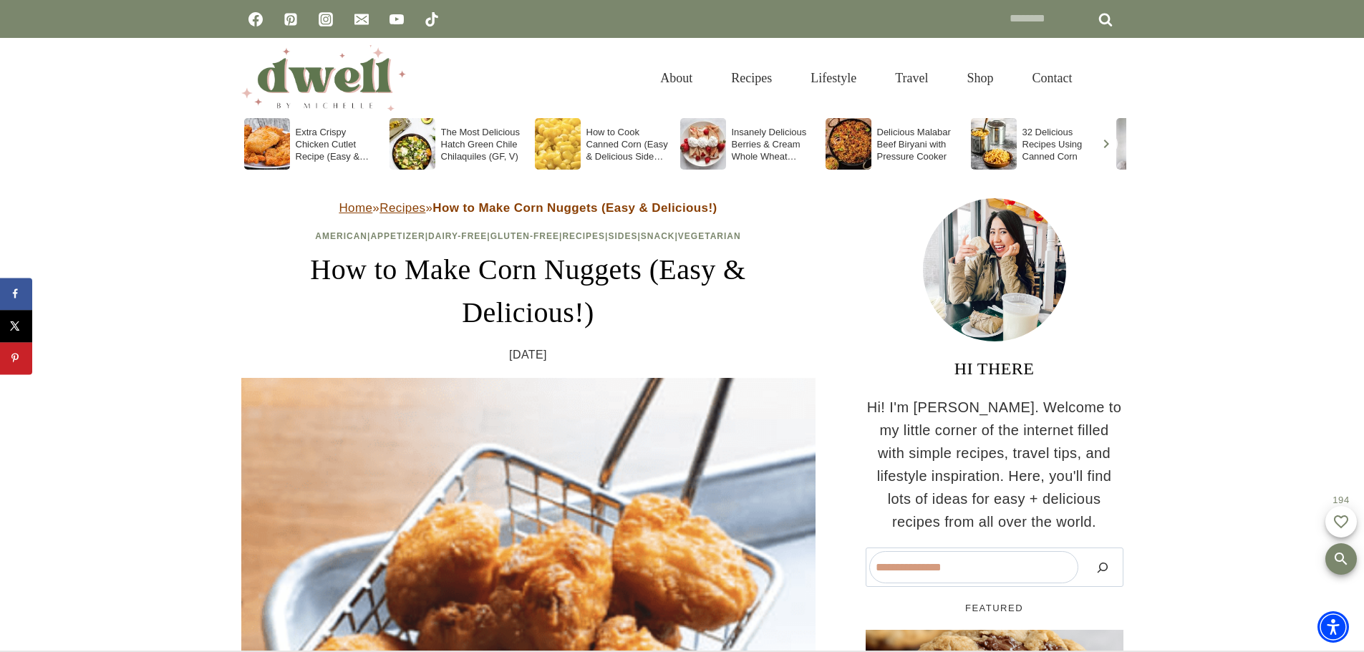
drag, startPoint x: 720, startPoint y: 455, endPoint x: 649, endPoint y: 16, distance: 444.7
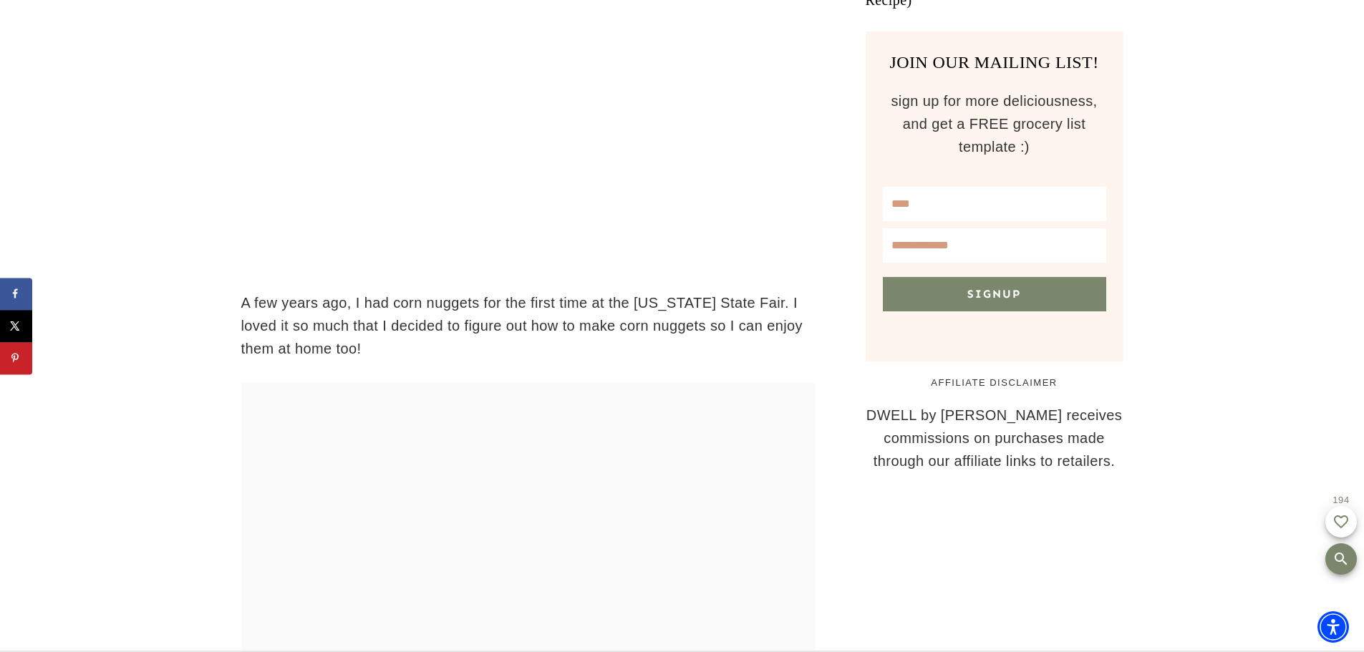
drag, startPoint x: 119, startPoint y: 425, endPoint x: 133, endPoint y: 520, distance: 95.6
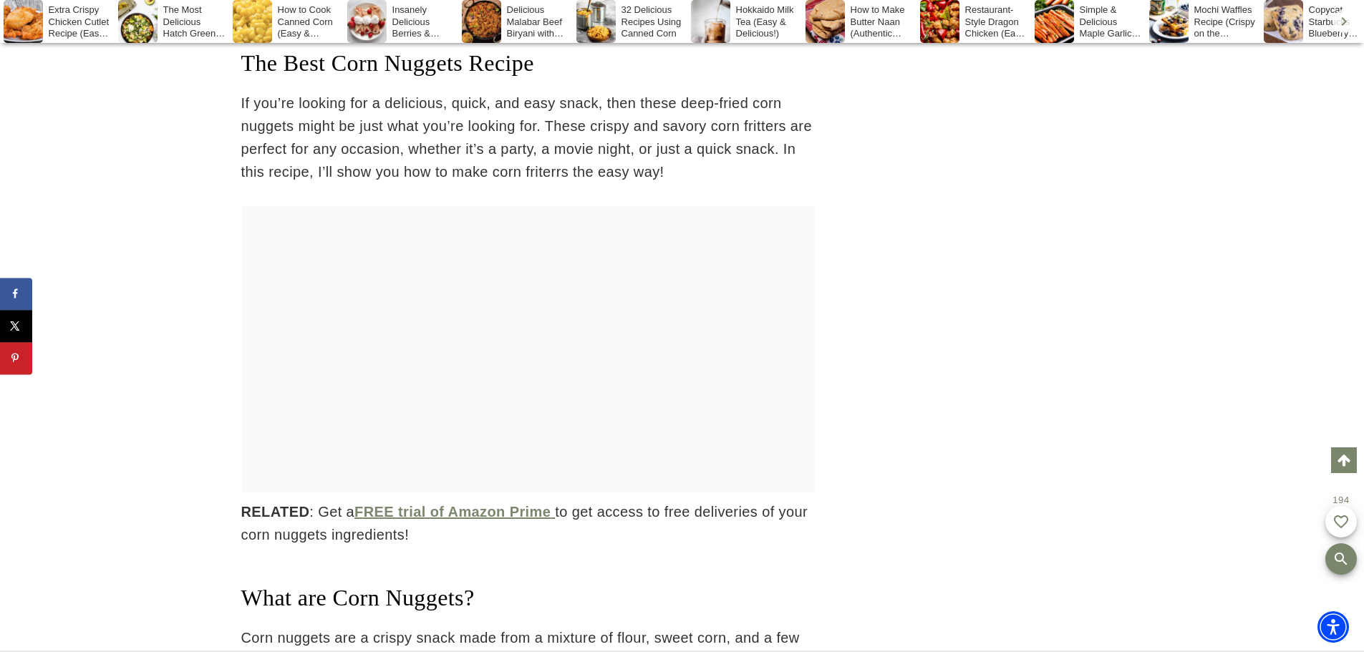
drag, startPoint x: 123, startPoint y: 238, endPoint x: 102, endPoint y: 357, distance: 121.5
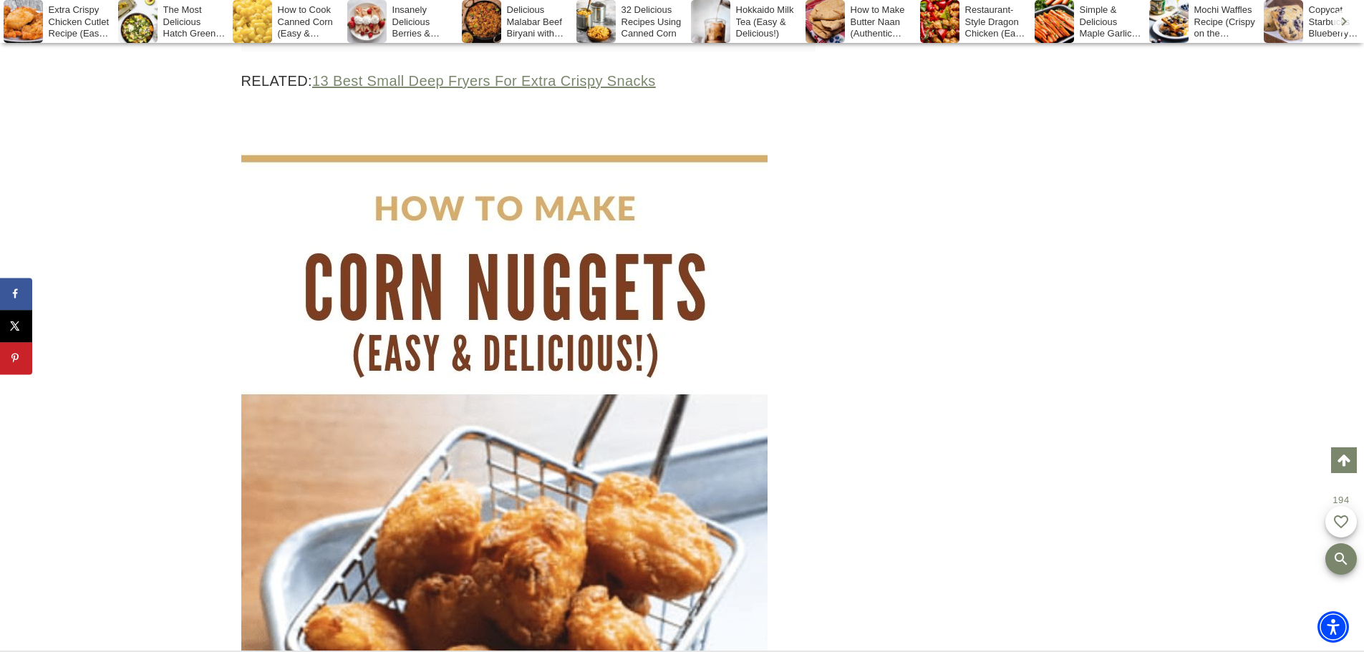
drag, startPoint x: 125, startPoint y: 188, endPoint x: 123, endPoint y: 108, distance: 80.2
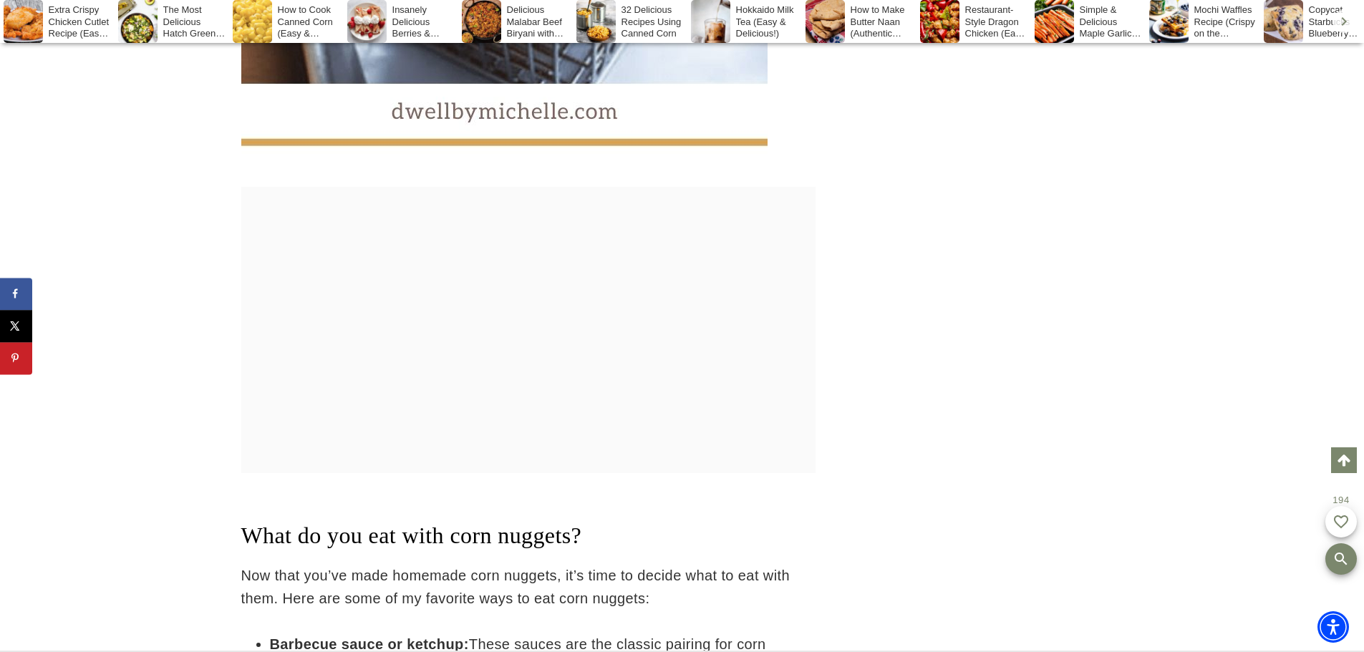
drag, startPoint x: 132, startPoint y: 267, endPoint x: 140, endPoint y: 524, distance: 257.2
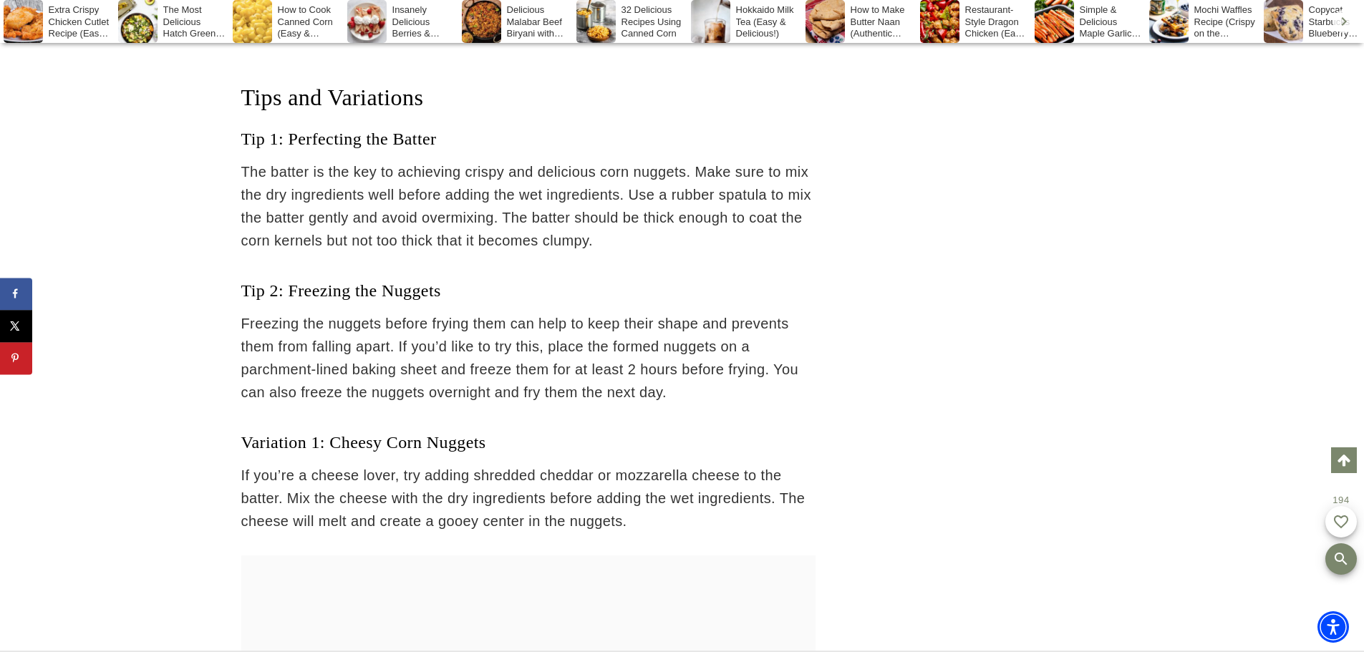
drag, startPoint x: 112, startPoint y: 307, endPoint x: 137, endPoint y: 489, distance: 183.5
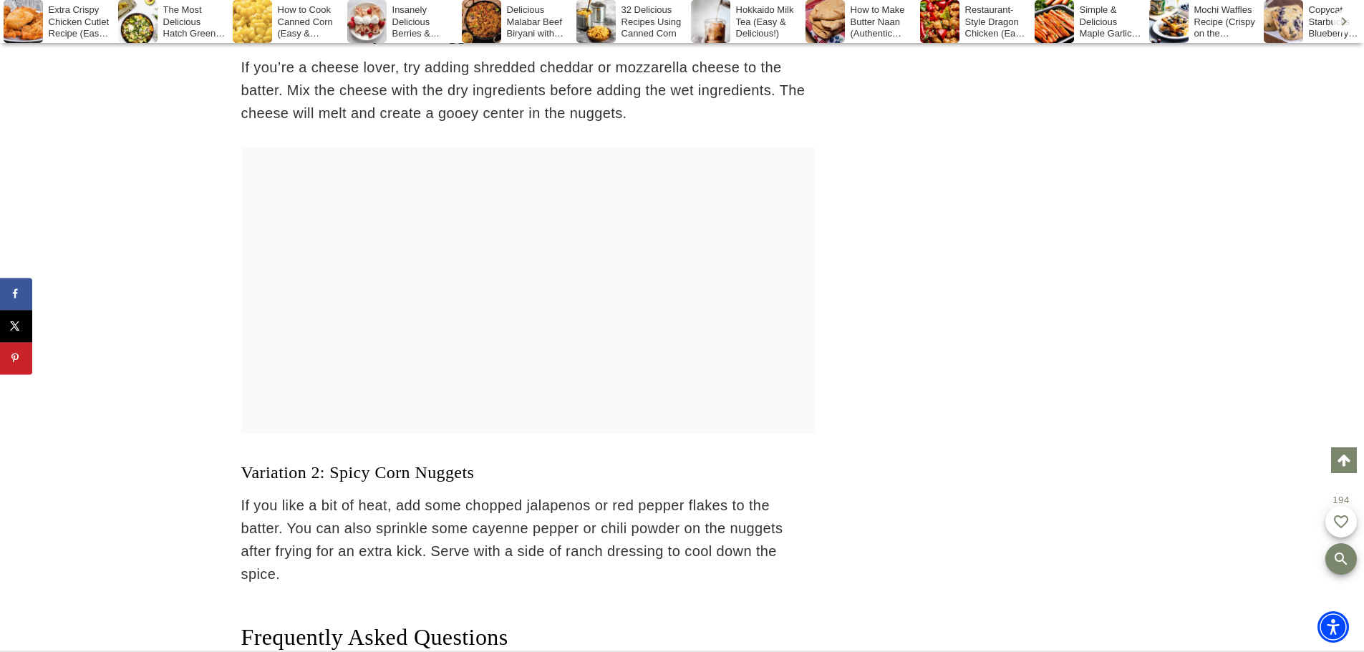
drag, startPoint x: 102, startPoint y: 396, endPoint x: 110, endPoint y: 467, distance: 71.4
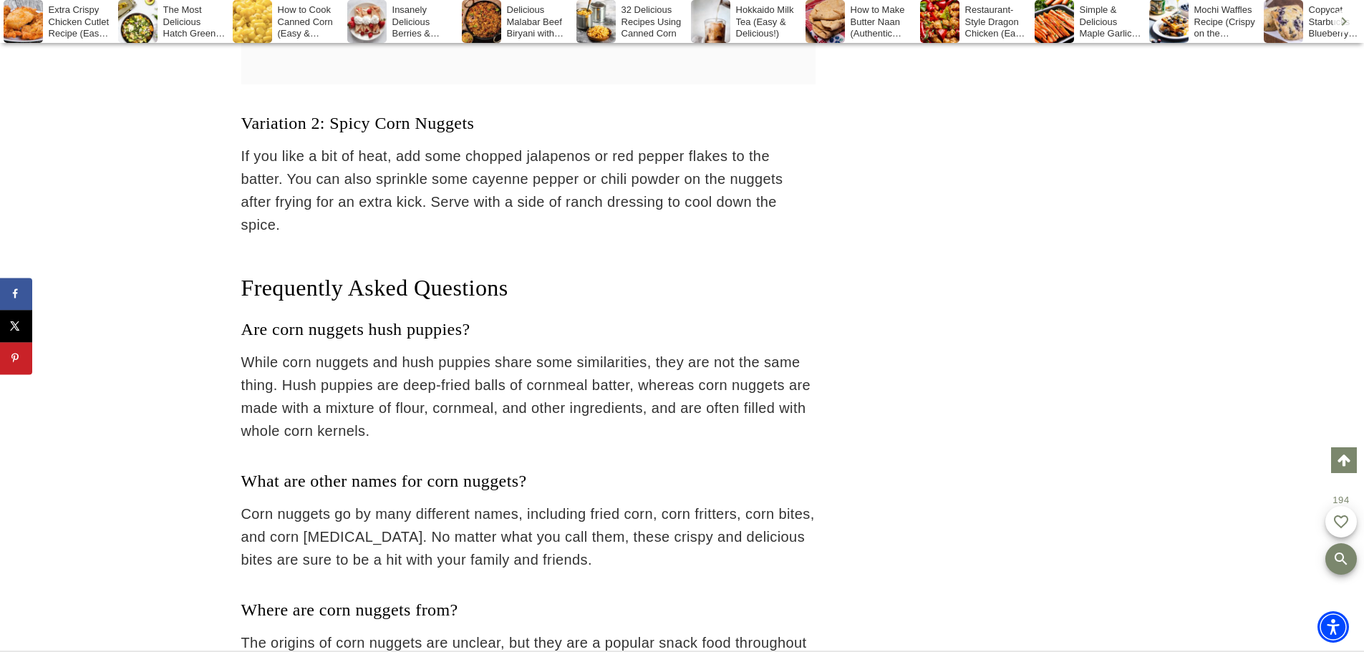
drag, startPoint x: 102, startPoint y: 411, endPoint x: 102, endPoint y: 370, distance: 40.8
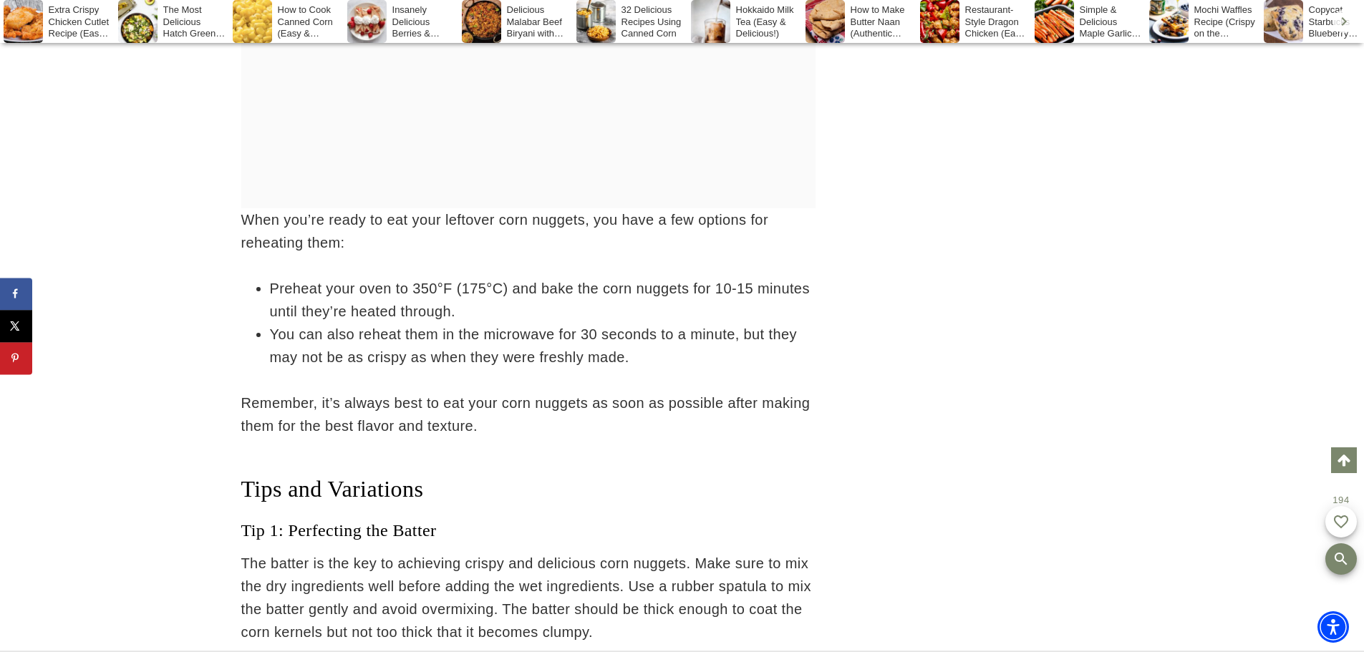
scroll to position [8230, 0]
drag, startPoint x: 188, startPoint y: 291, endPoint x: 188, endPoint y: 309, distance: 18.6
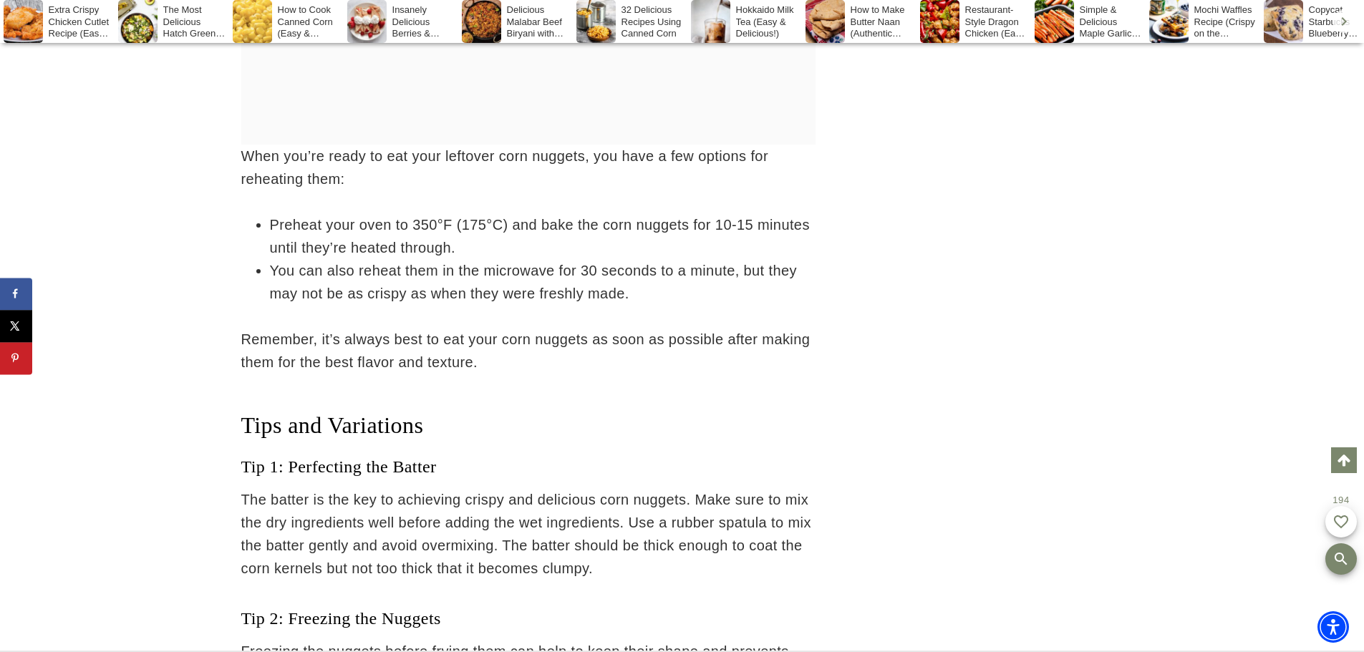
drag, startPoint x: 170, startPoint y: 344, endPoint x: 175, endPoint y: 369, distance: 25.6
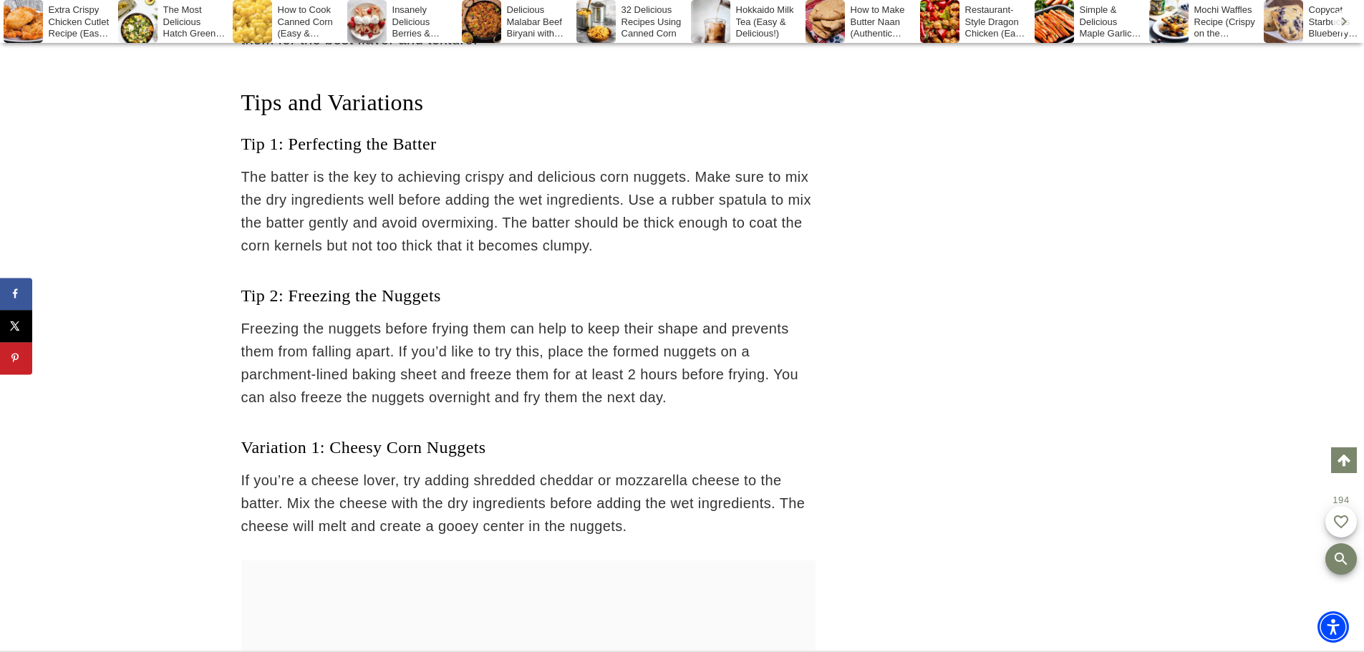
scroll to position [8580, 0]
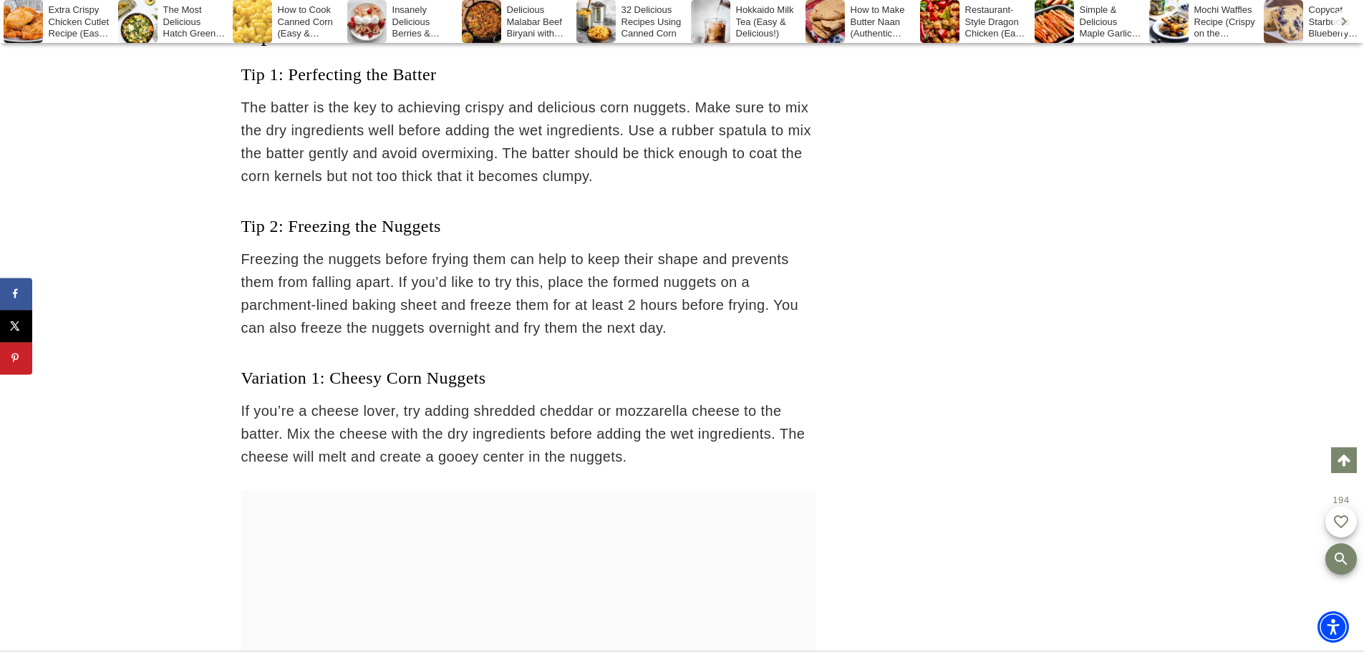
drag, startPoint x: 254, startPoint y: 190, endPoint x: 246, endPoint y: 254, distance: 64.3
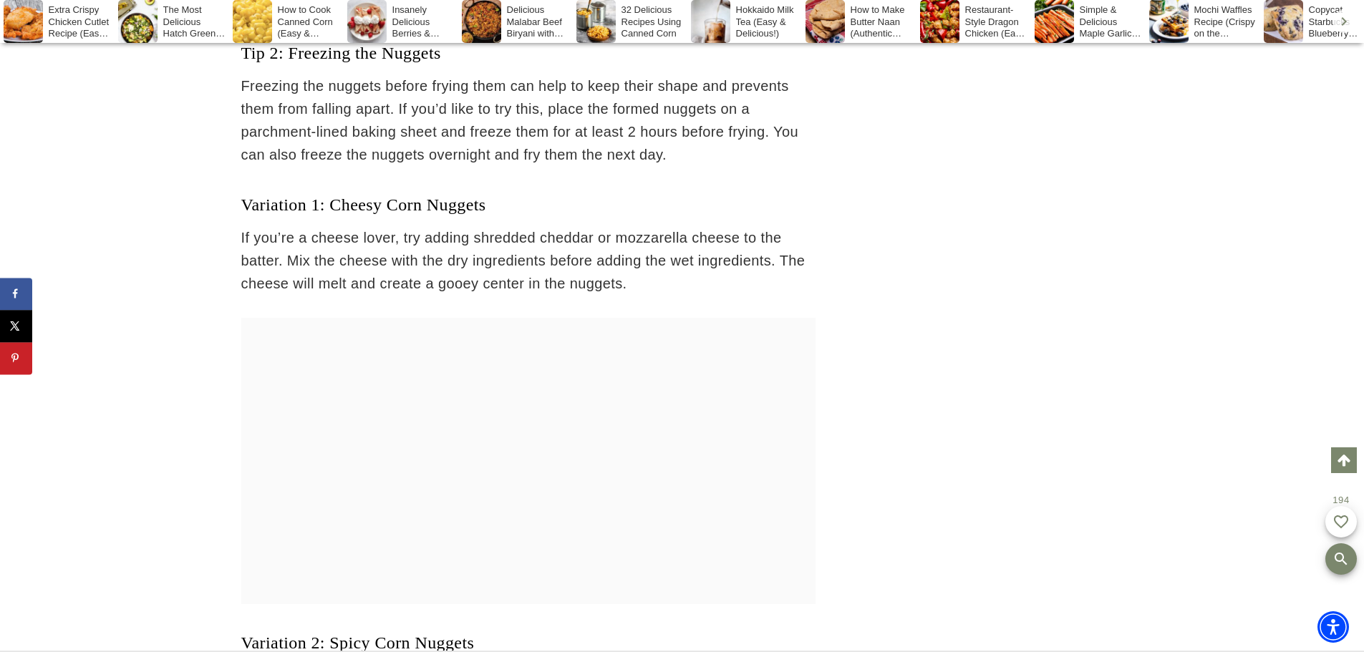
drag, startPoint x: 178, startPoint y: 241, endPoint x: 173, endPoint y: 284, distance: 42.5
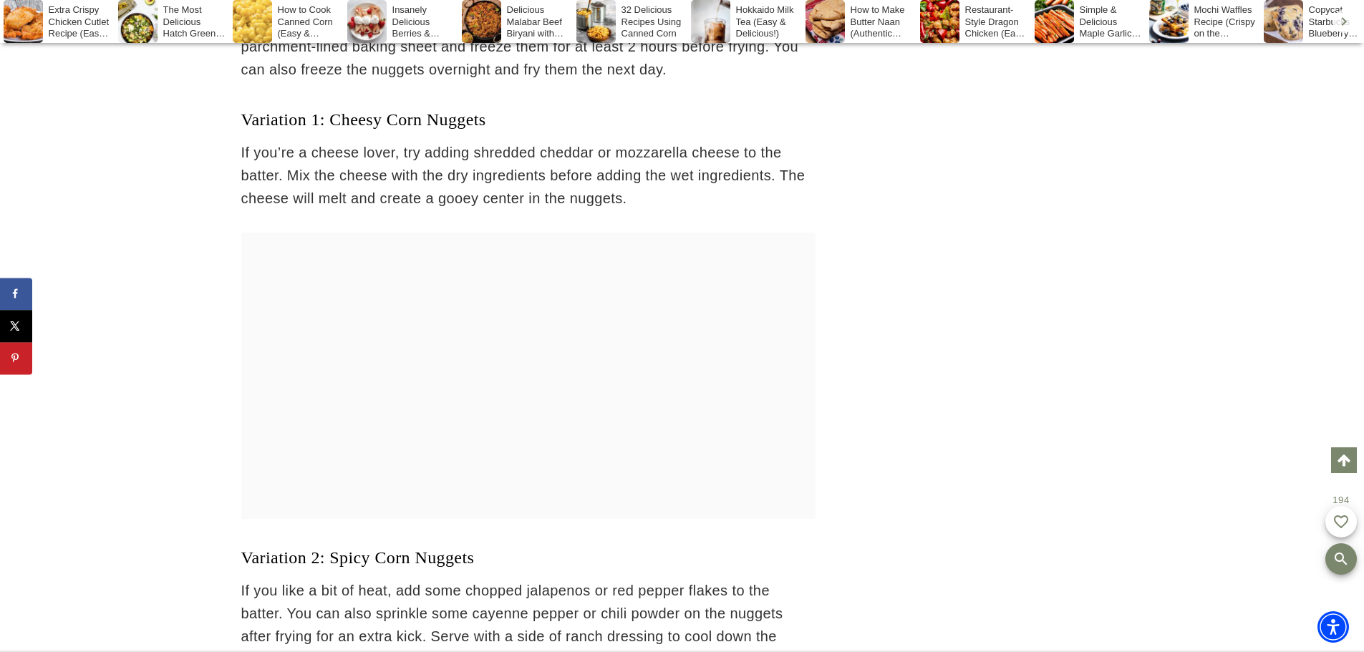
drag, startPoint x: 178, startPoint y: 265, endPoint x: 180, endPoint y: 289, distance: 23.7
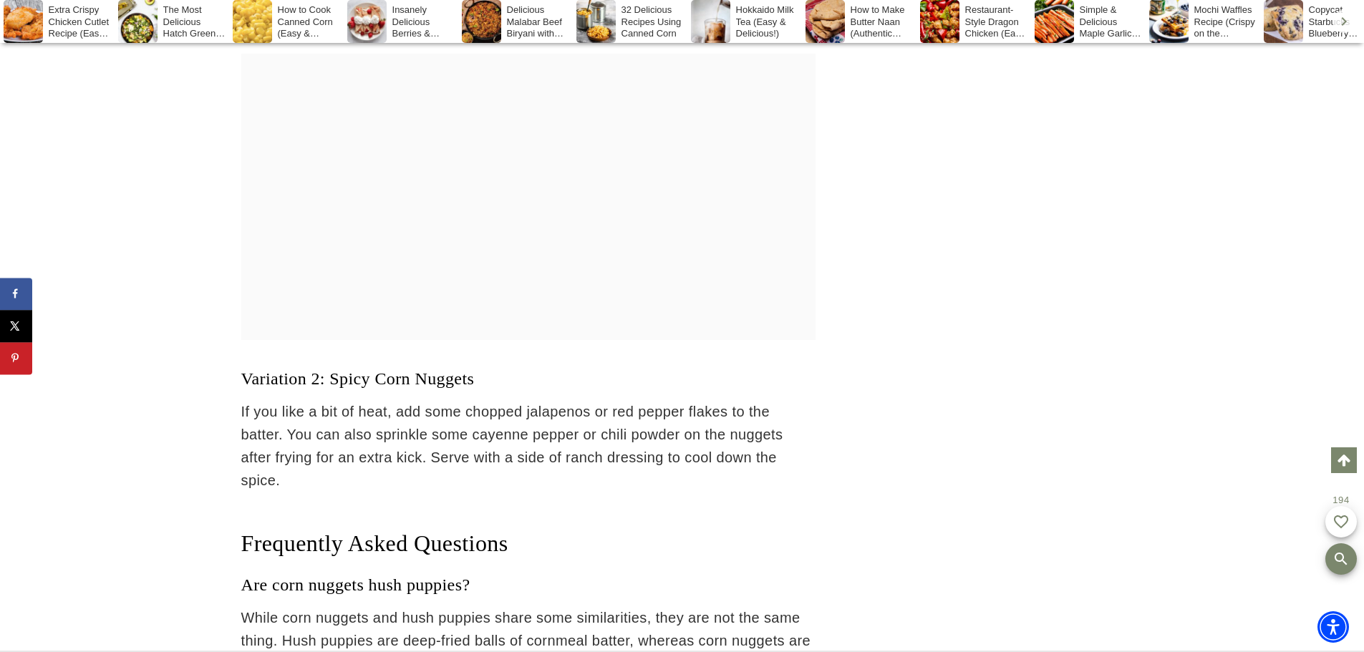
scroll to position [9150, 0]
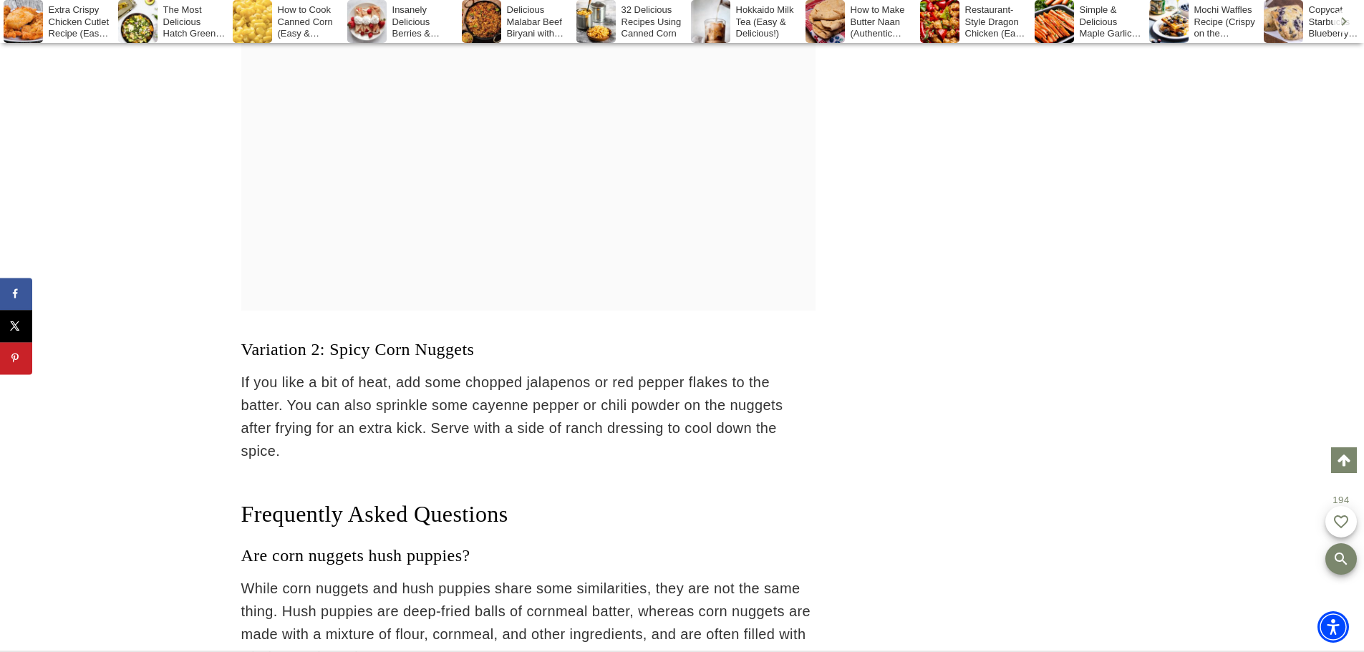
drag, startPoint x: 180, startPoint y: 243, endPoint x: 177, endPoint y: 271, distance: 28.8
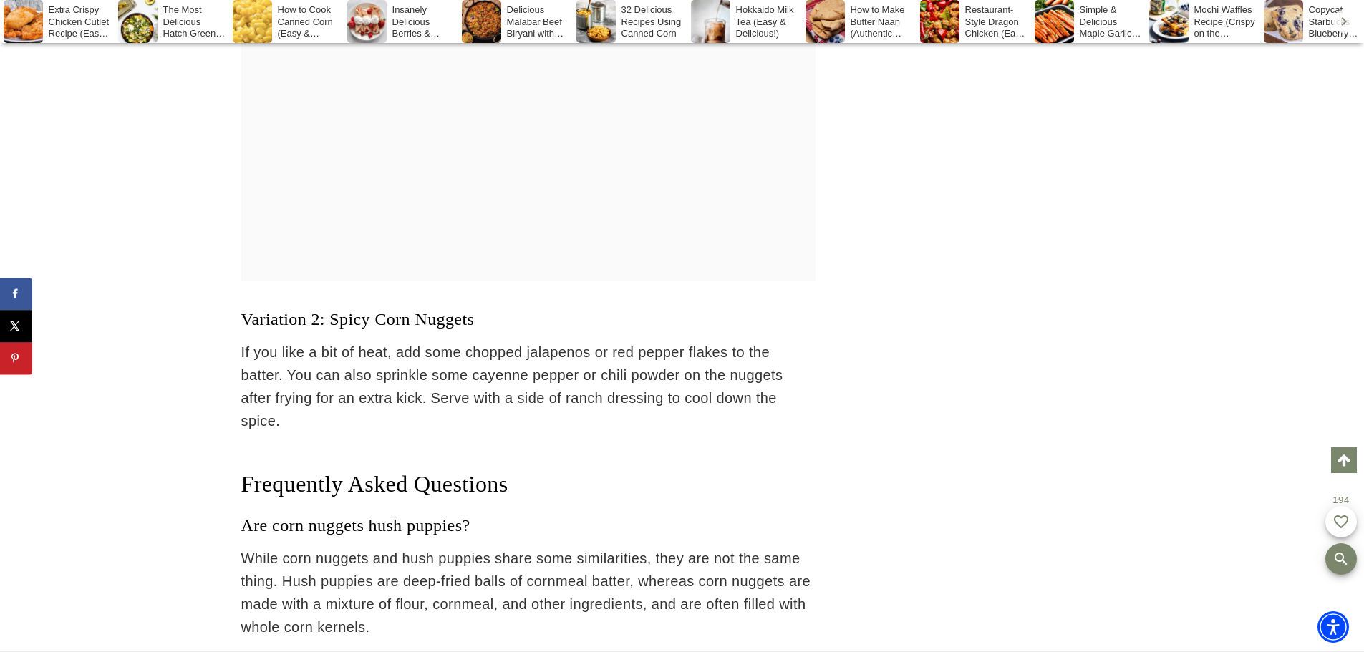
drag, startPoint x: 183, startPoint y: 231, endPoint x: 187, endPoint y: 248, distance: 17.6
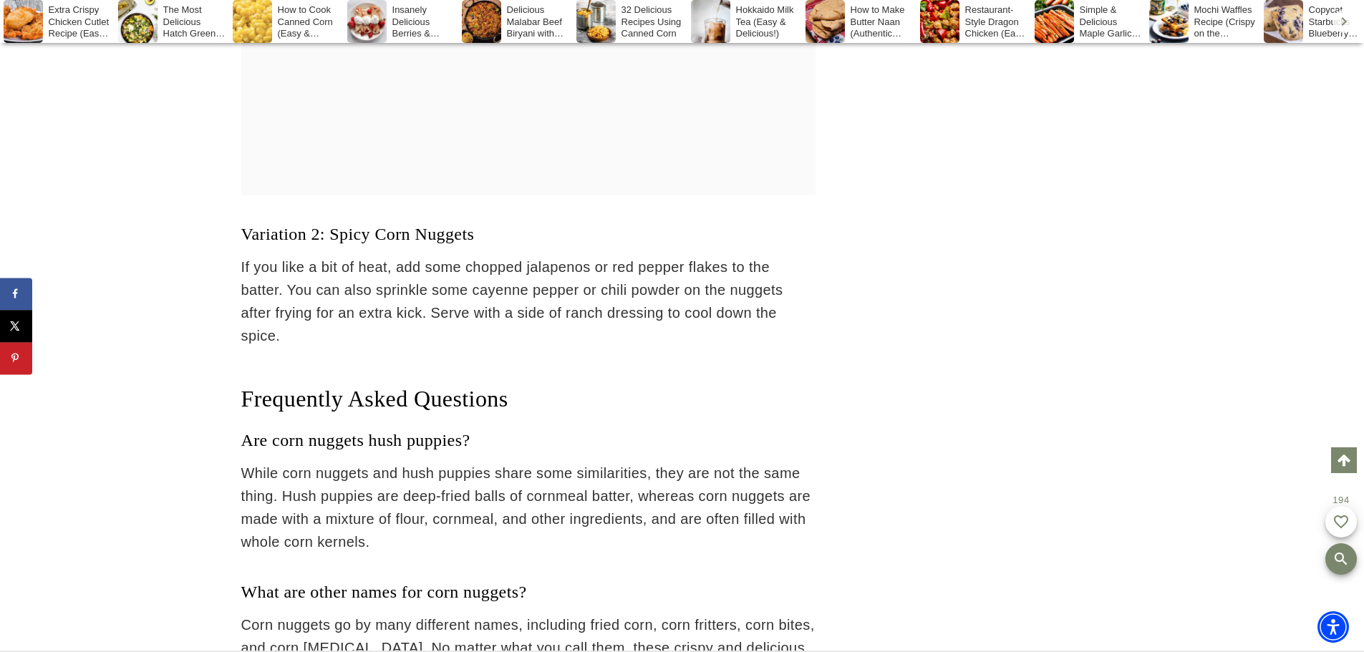
drag, startPoint x: 190, startPoint y: 224, endPoint x: 190, endPoint y: 263, distance: 38.7
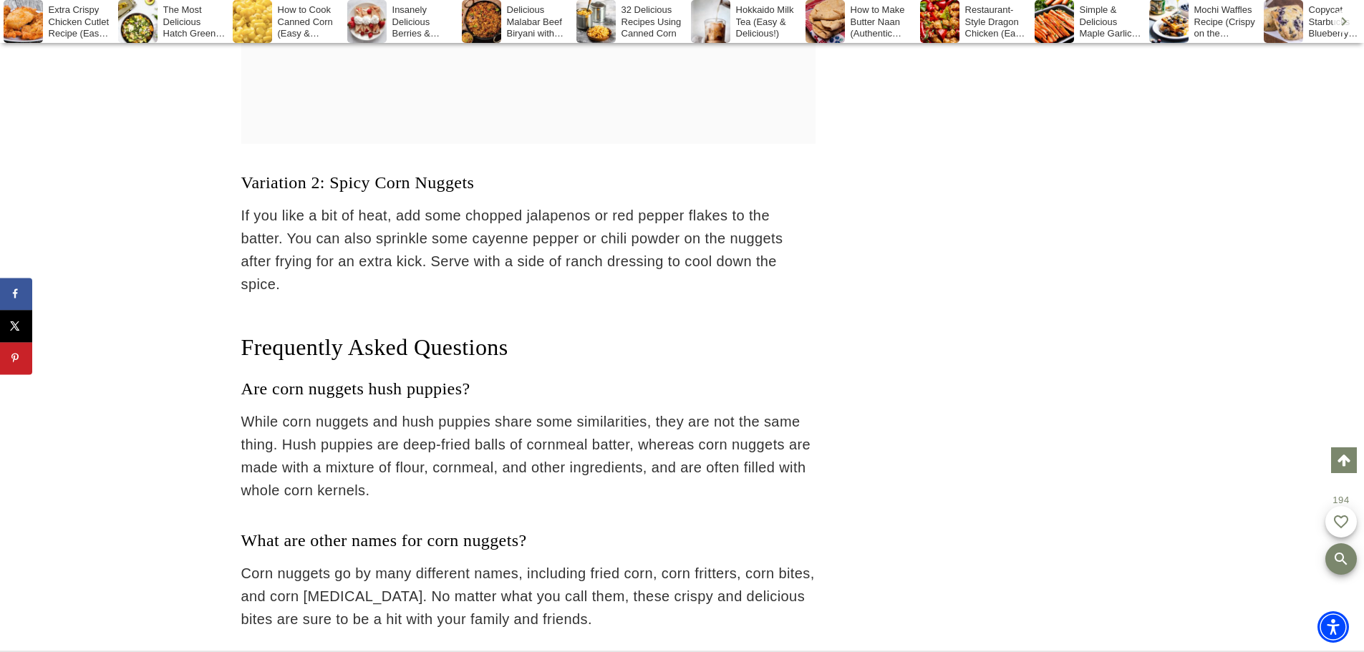
drag, startPoint x: 178, startPoint y: 231, endPoint x: 174, endPoint y: 258, distance: 27.5
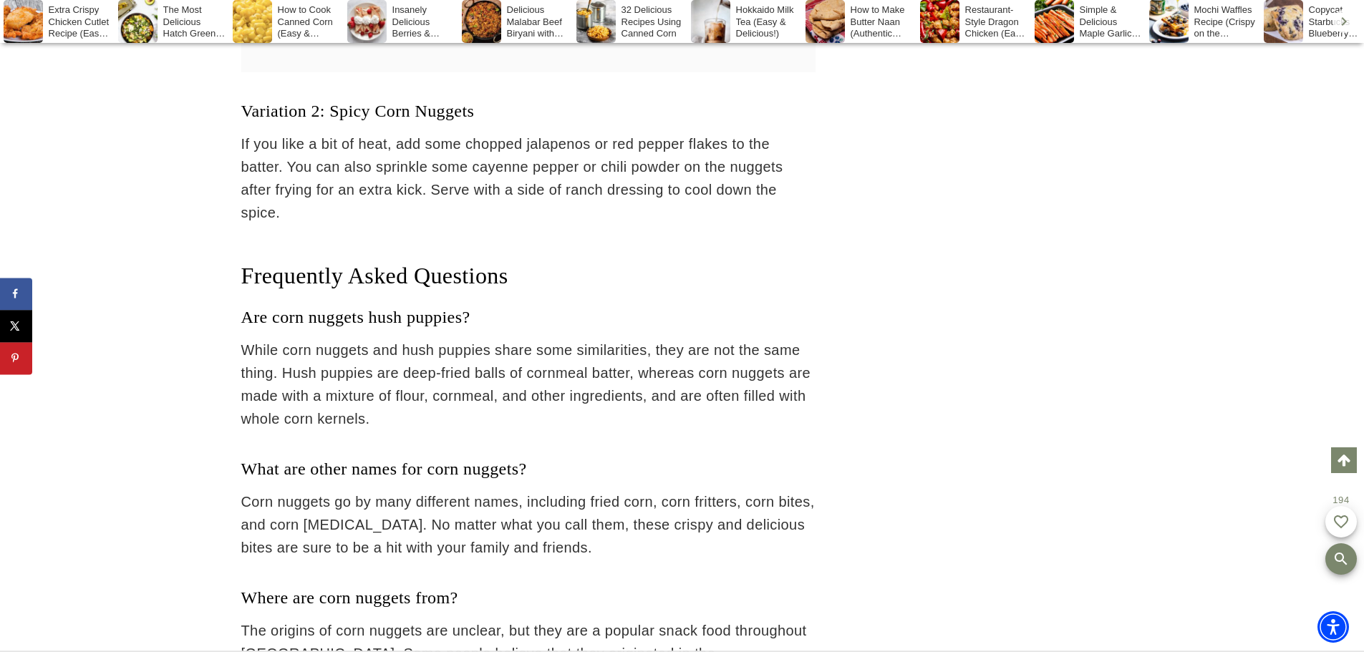
scroll to position [9391, 0]
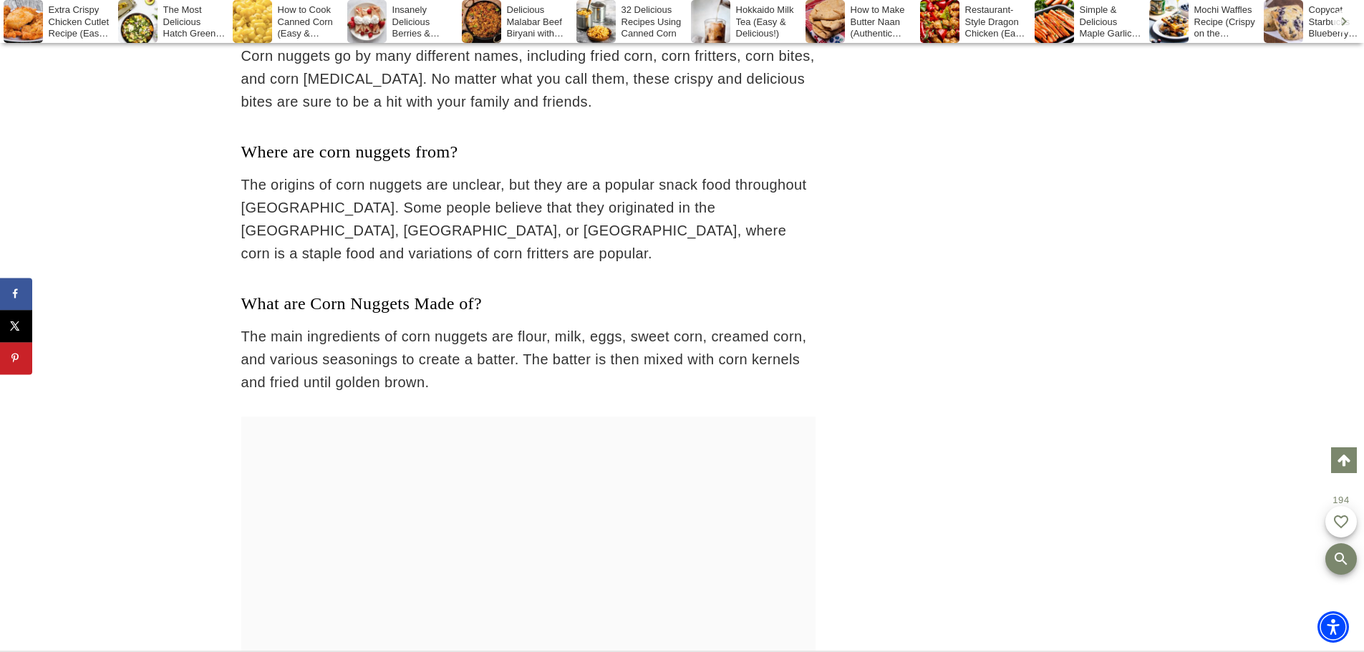
drag, startPoint x: 188, startPoint y: 200, endPoint x: 193, endPoint y: 297, distance: 97.6
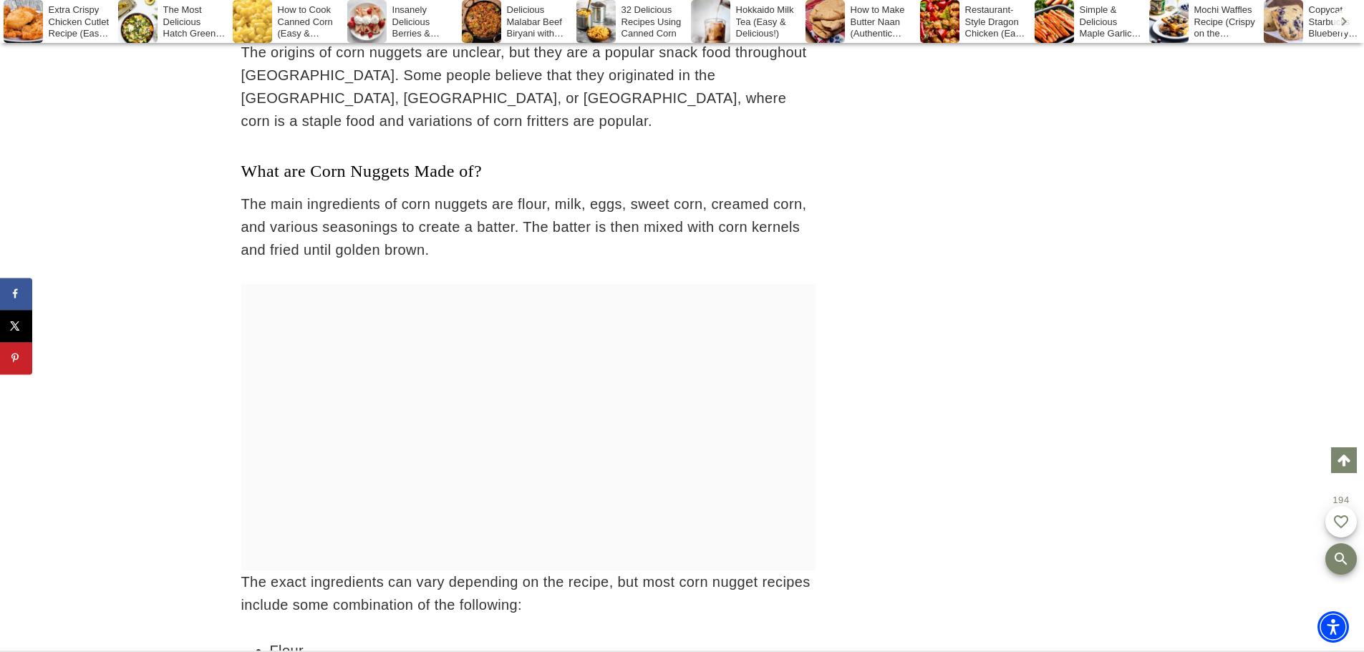
scroll to position [10031, 0]
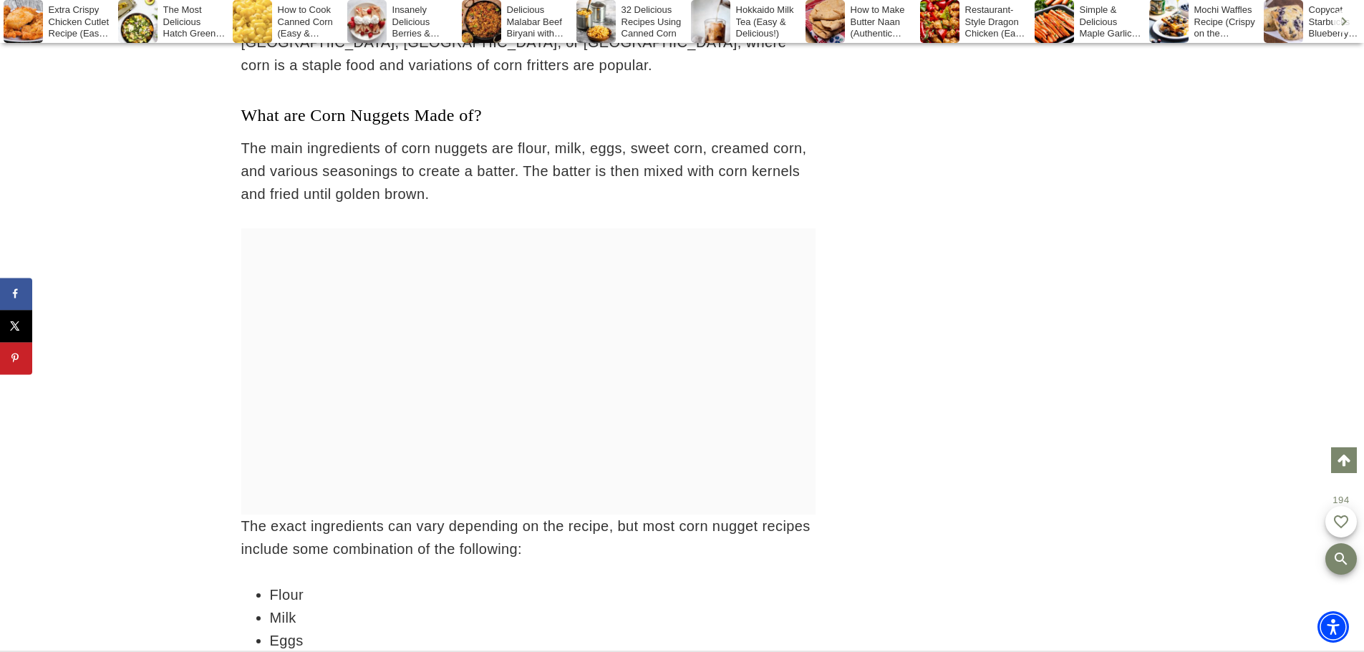
drag, startPoint x: 193, startPoint y: 297, endPoint x: 198, endPoint y: 362, distance: 64.6
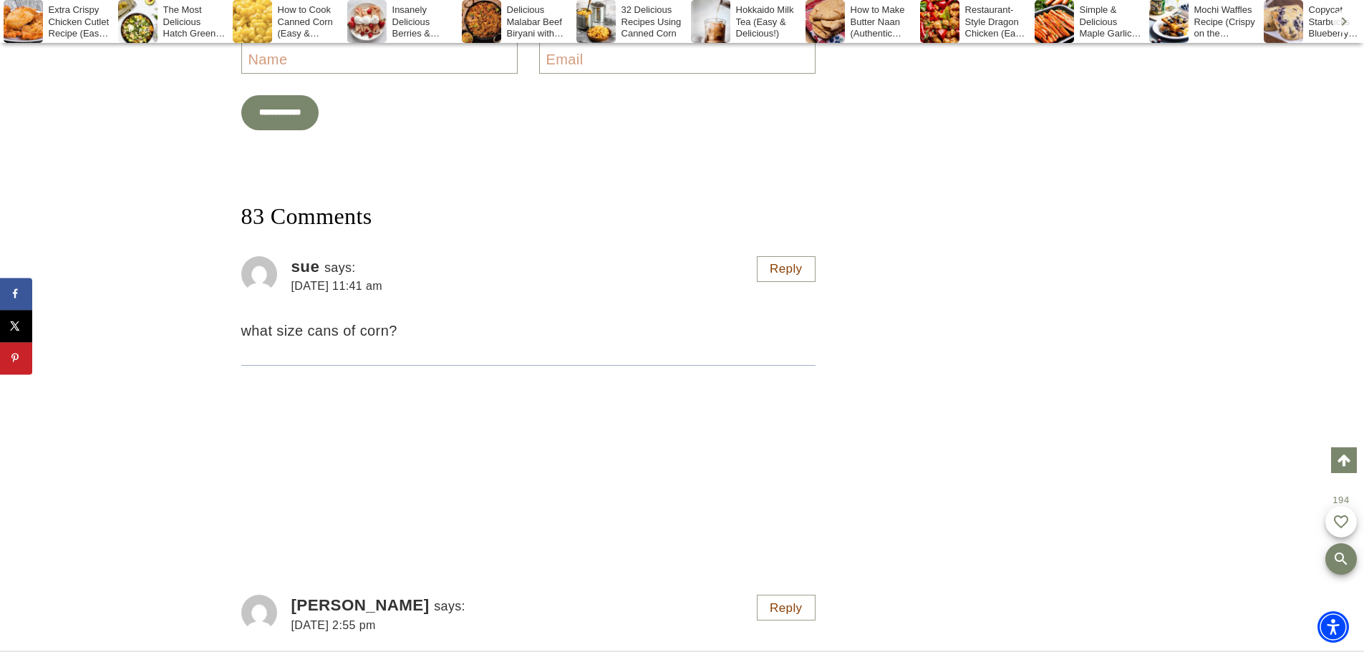
scroll to position [15616, 0]
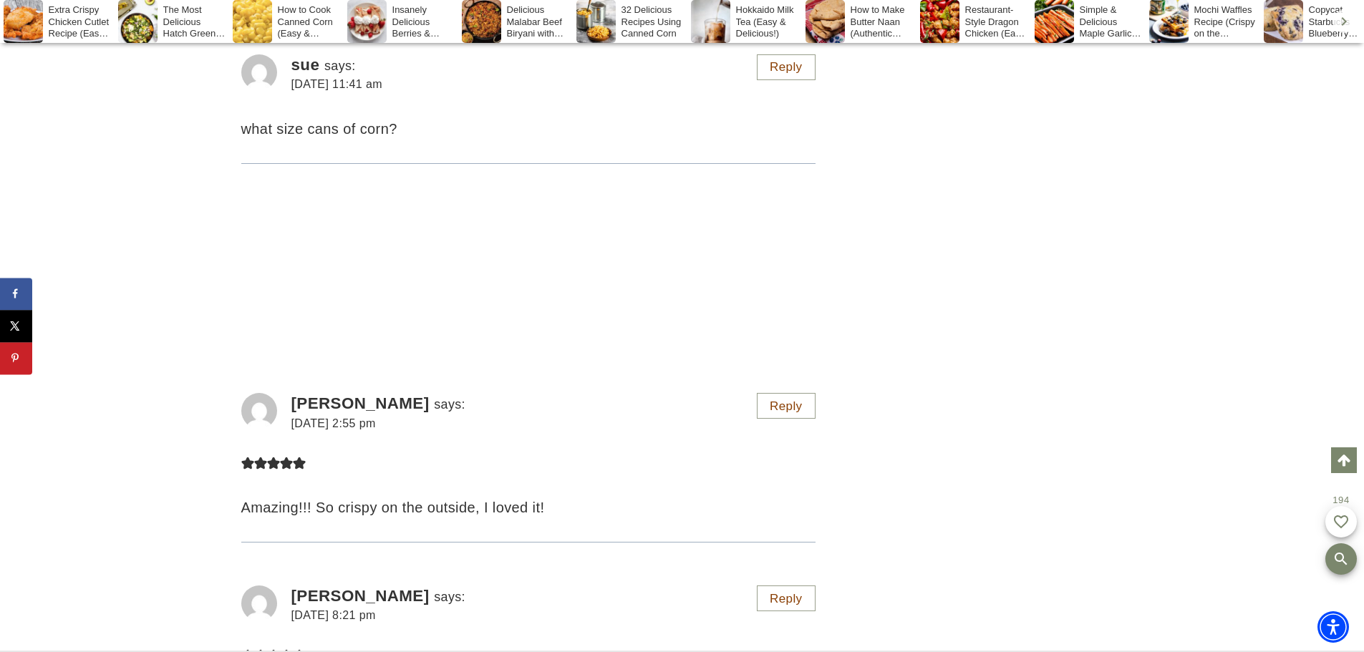
drag, startPoint x: 164, startPoint y: 234, endPoint x: 198, endPoint y: 160, distance: 81.4
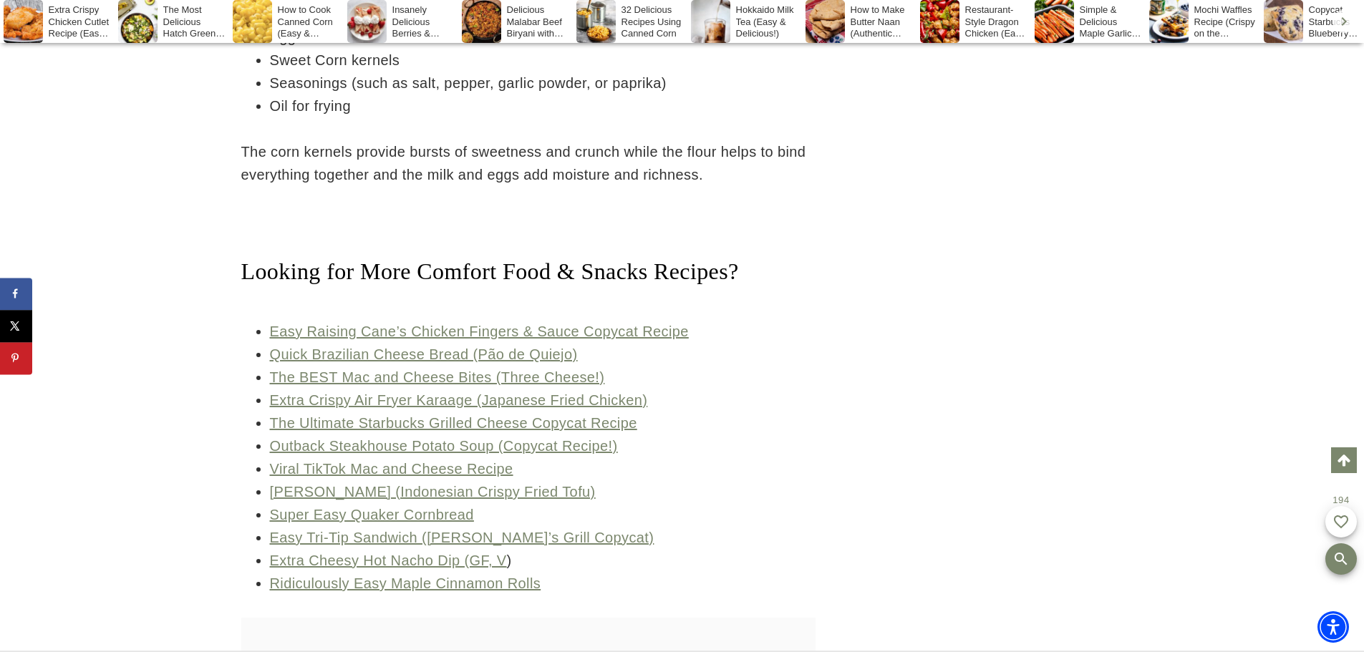
drag, startPoint x: 230, startPoint y: 195, endPoint x: 223, endPoint y: 140, distance: 56.3
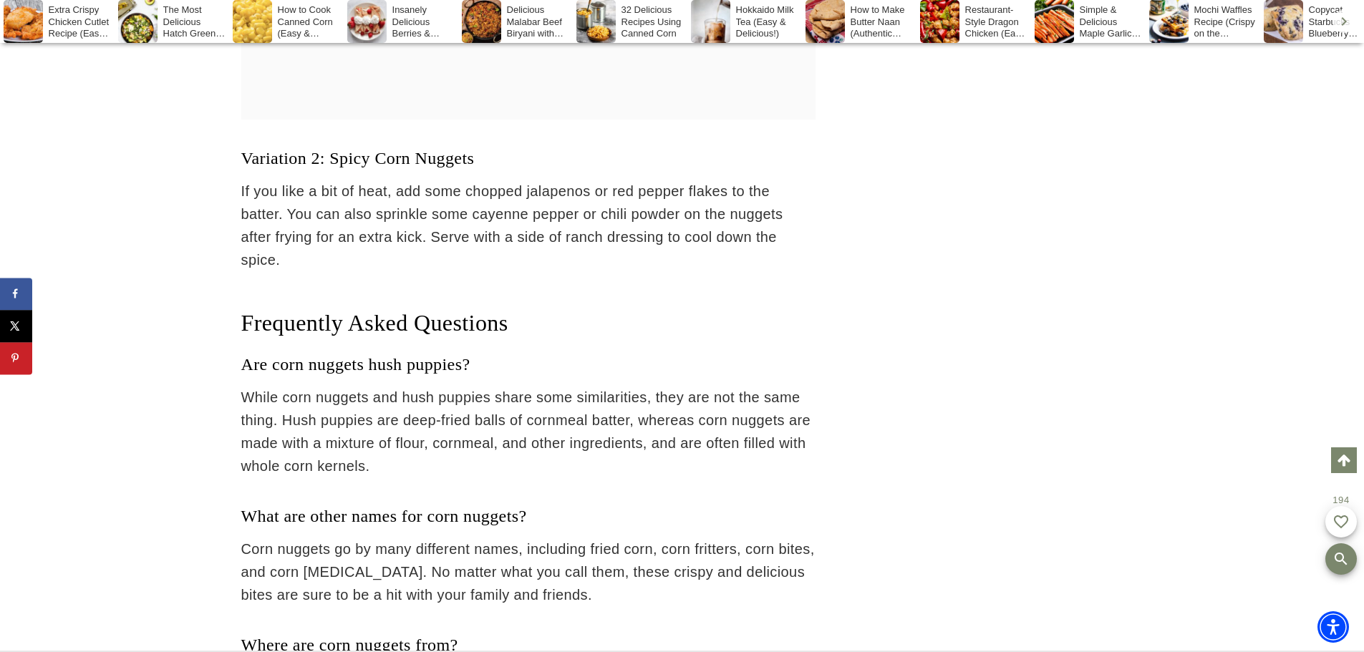
drag, startPoint x: 907, startPoint y: 430, endPoint x: 907, endPoint y: 414, distance: 16.5
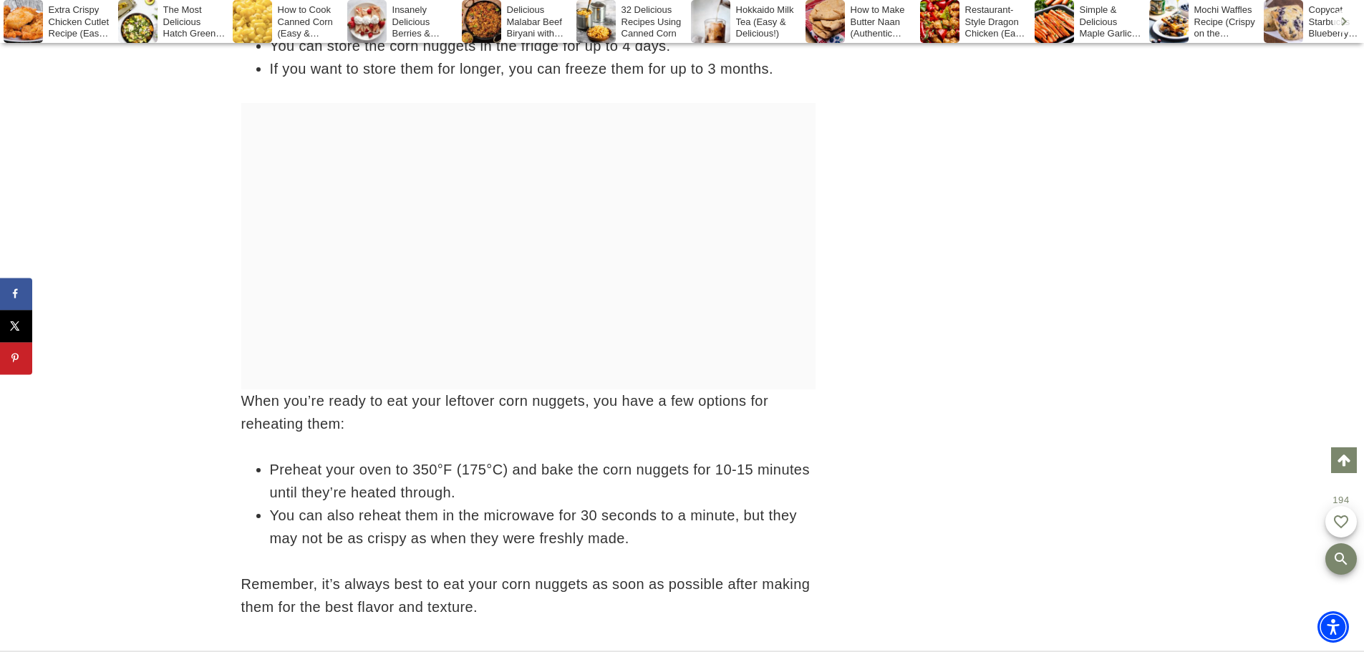
drag, startPoint x: 840, startPoint y: 311, endPoint x: 667, endPoint y: 334, distance: 174.1
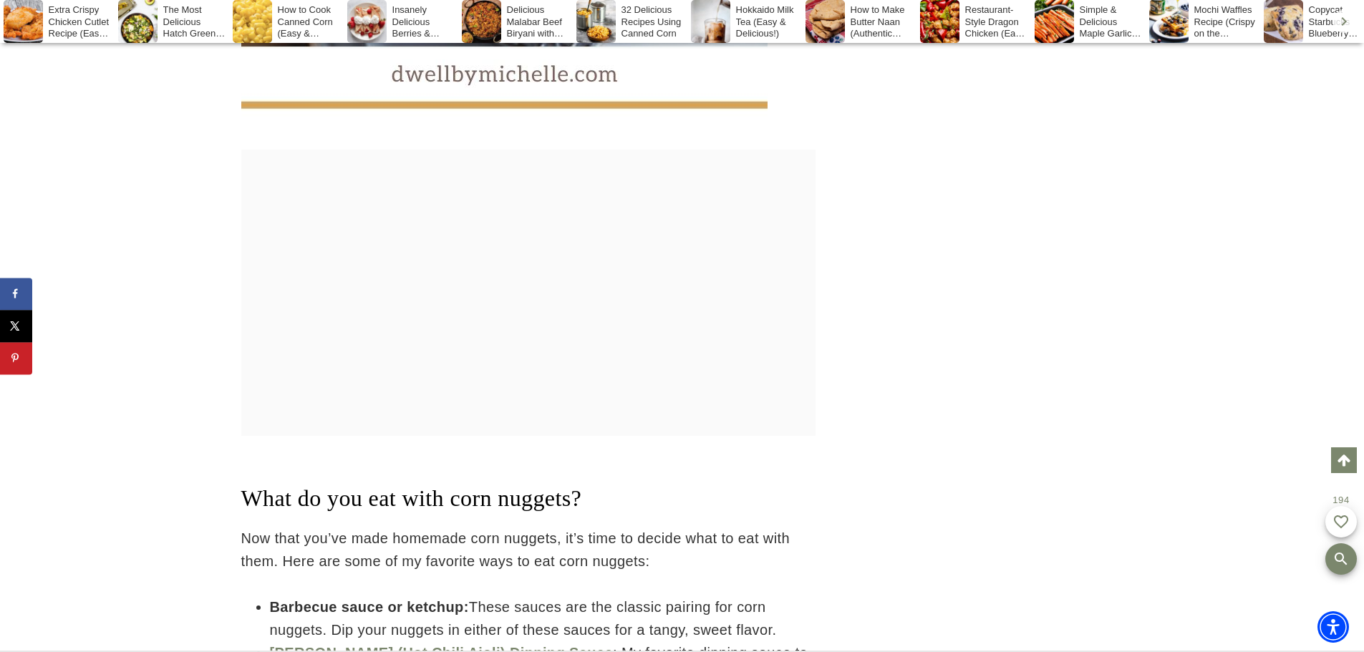
scroll to position [6593, 0]
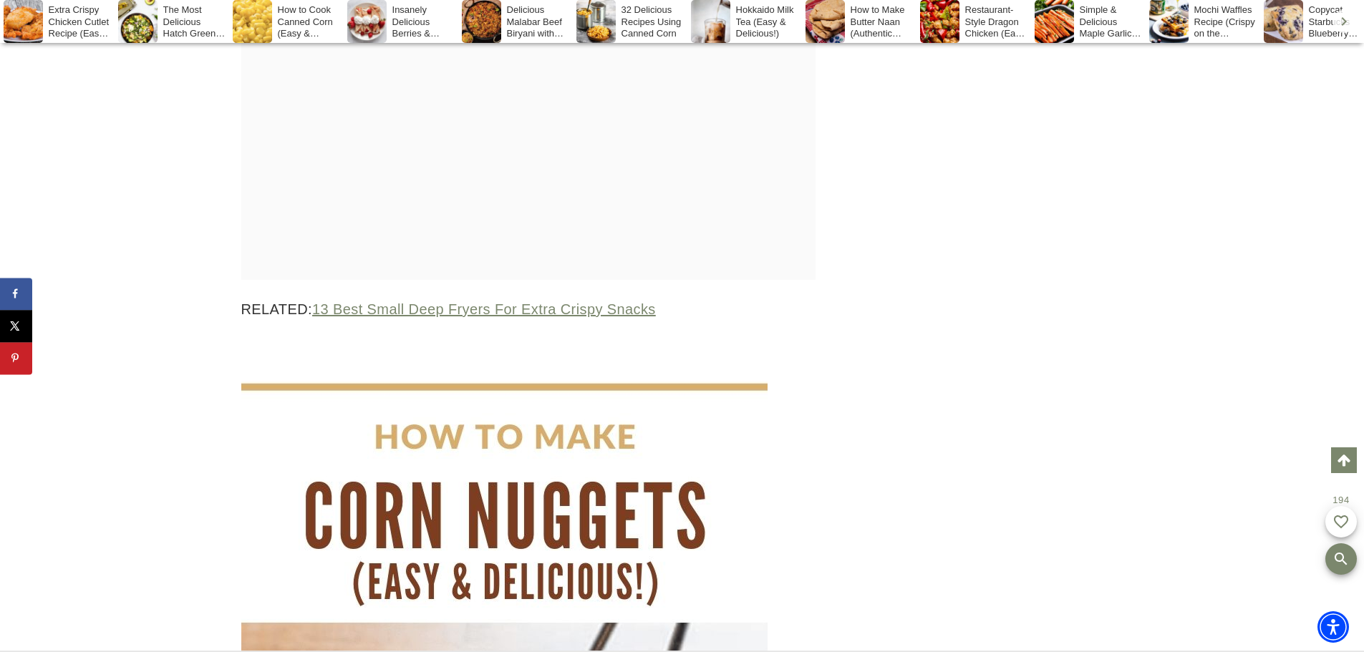
drag, startPoint x: 132, startPoint y: 334, endPoint x: 137, endPoint y: 235, distance: 99.7
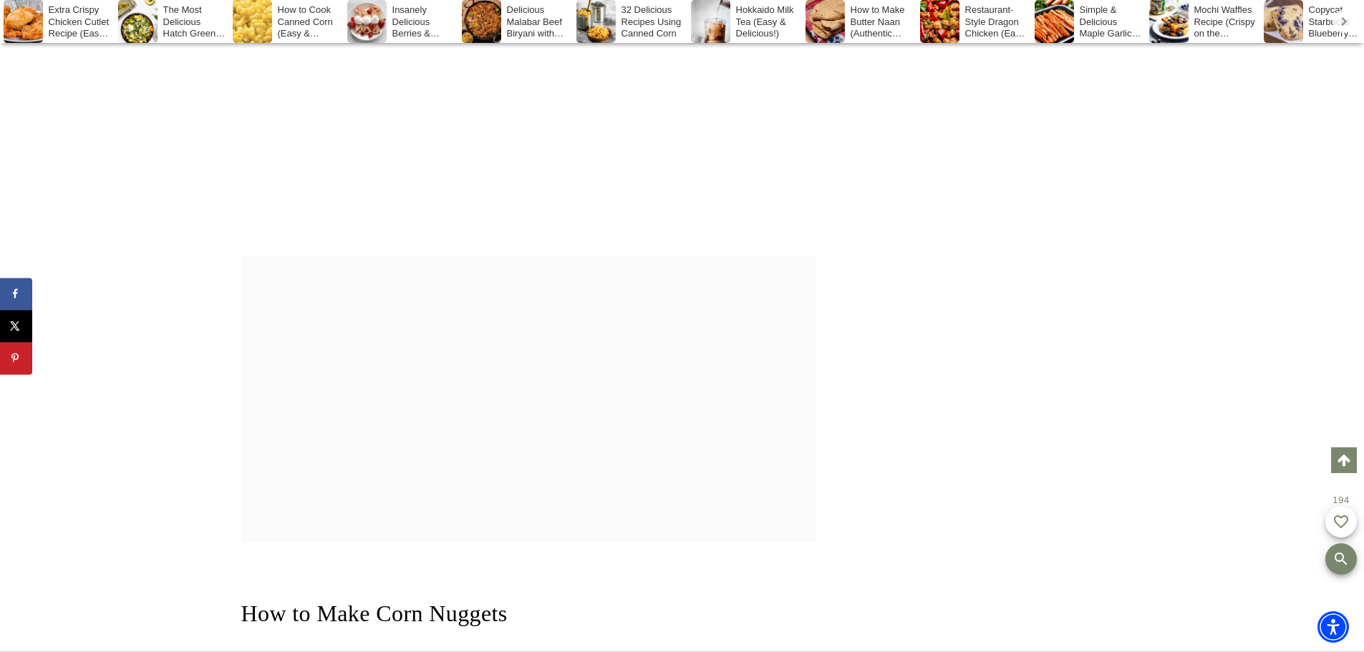
drag, startPoint x: 188, startPoint y: 359, endPoint x: 177, endPoint y: 230, distance: 129.3
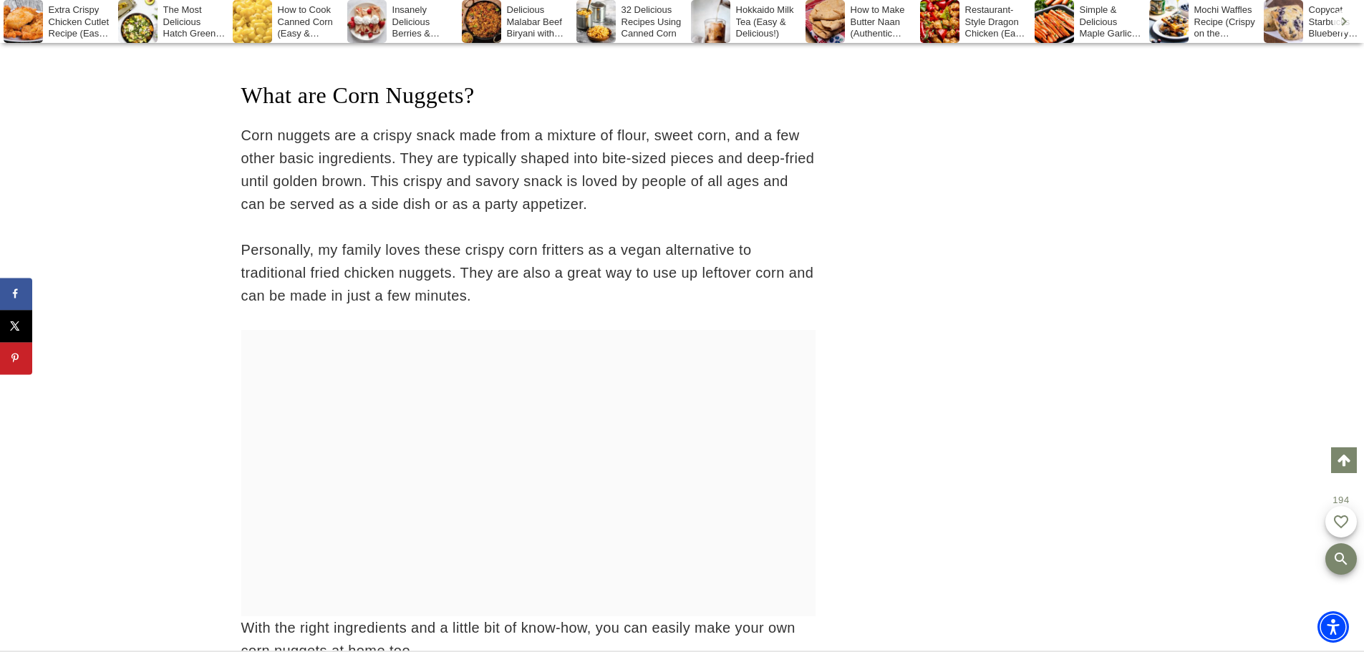
drag, startPoint x: 915, startPoint y: 339, endPoint x: 915, endPoint y: 167, distance: 171.9
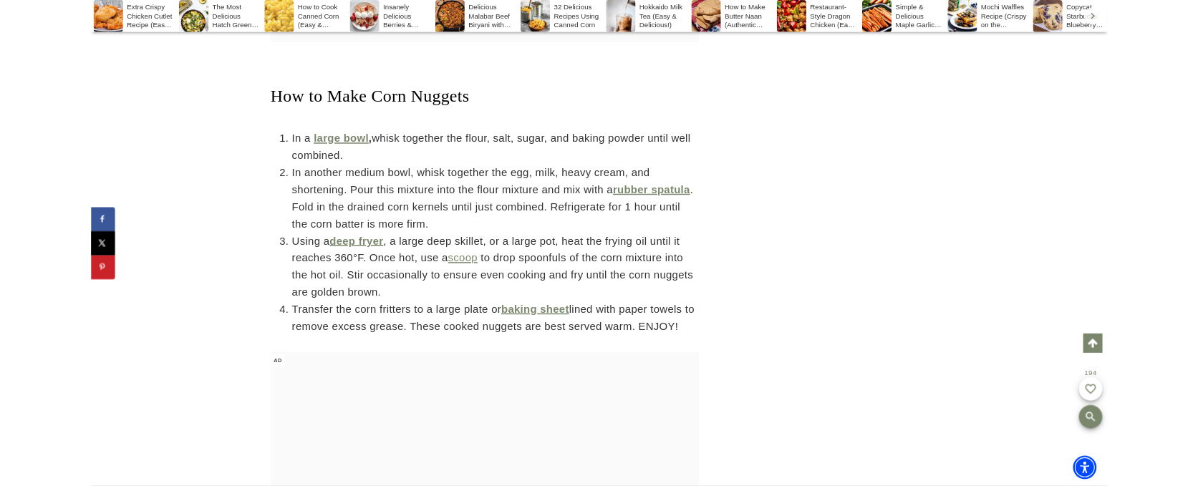
scroll to position [3635, 0]
